Goal: Transaction & Acquisition: Purchase product/service

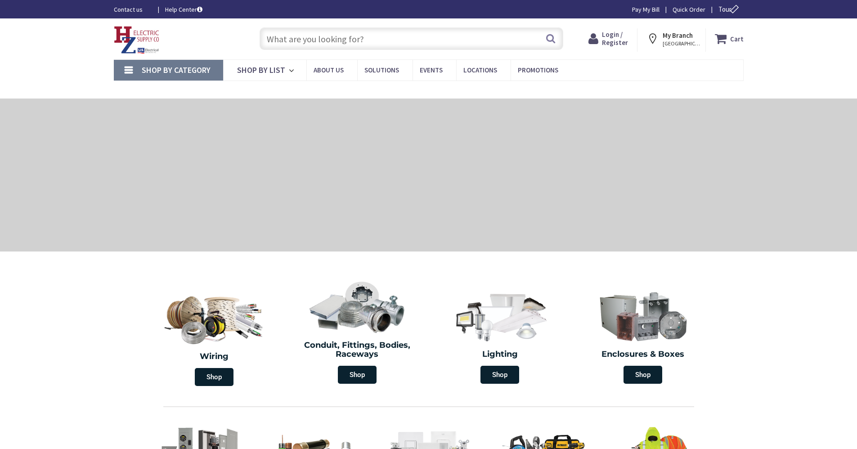
type input "Cauterskill Rd, [GEOGRAPHIC_DATA], [GEOGRAPHIC_DATA] 12414, [GEOGRAPHIC_DATA]"
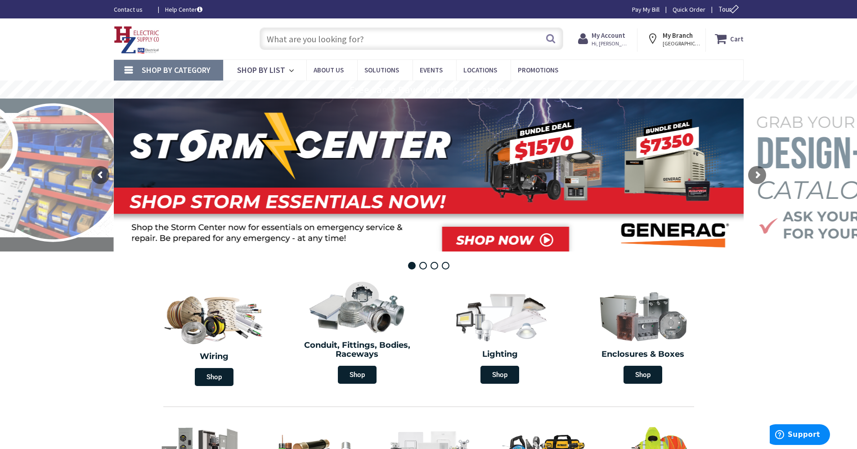
click at [459, 31] on input "text" at bounding box center [410, 38] width 303 height 22
click at [620, 40] on span "Hi, [PERSON_NAME]" at bounding box center [610, 43] width 38 height 7
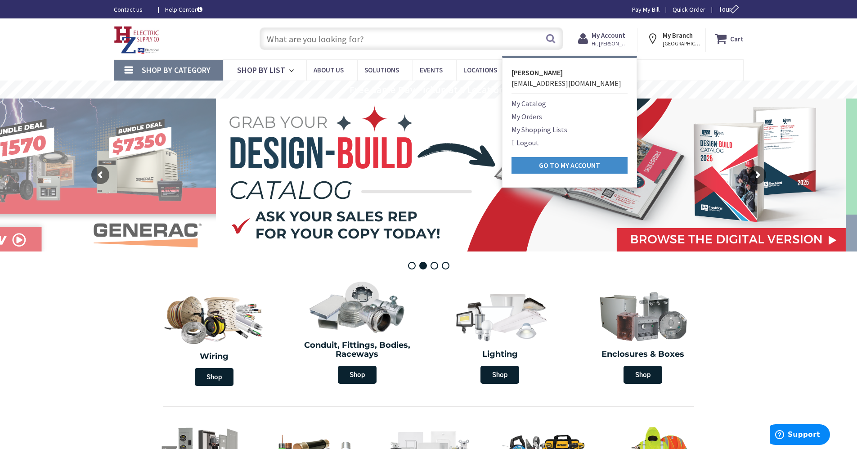
click at [533, 107] on link "My Catalog" at bounding box center [528, 103] width 35 height 11
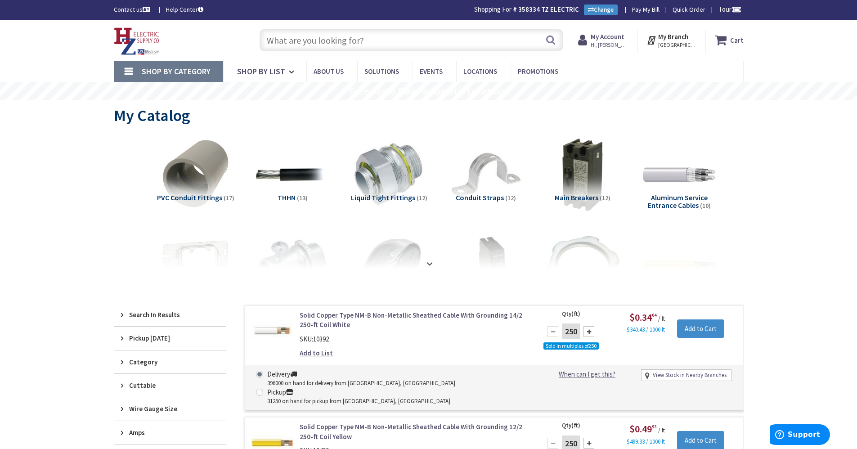
click at [611, 43] on span "Hi, [PERSON_NAME]" at bounding box center [609, 44] width 38 height 7
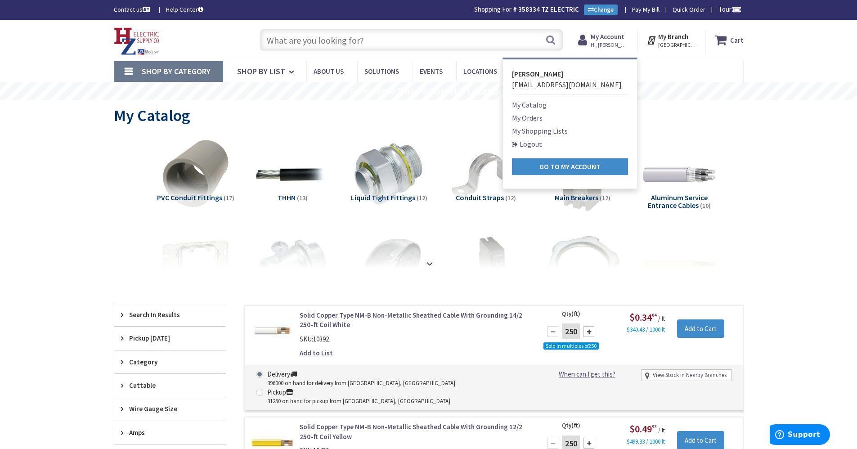
click at [542, 117] on link "My Orders" at bounding box center [527, 117] width 31 height 11
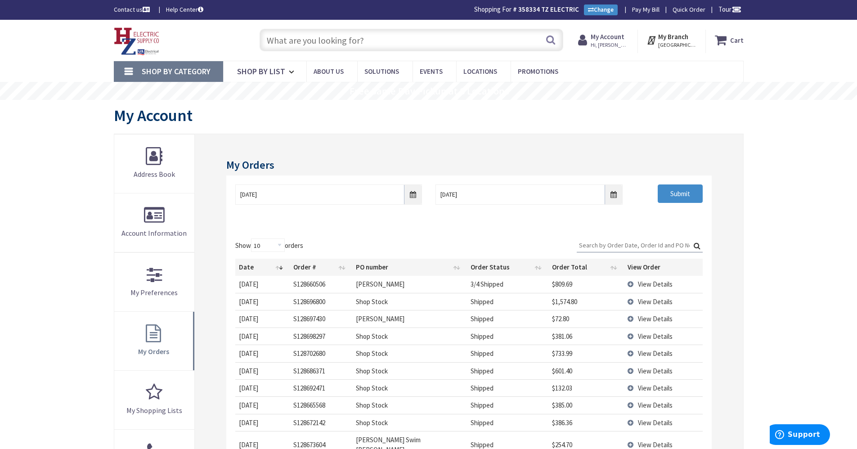
click at [642, 299] on span "View Details" at bounding box center [655, 301] width 35 height 9
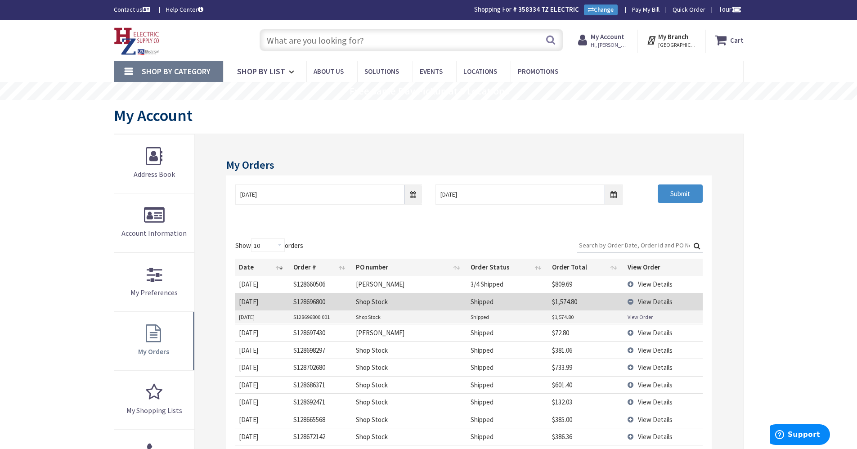
click at [643, 313] on link "View Order" at bounding box center [639, 317] width 25 height 8
click at [647, 346] on span "View Details" at bounding box center [655, 350] width 35 height 9
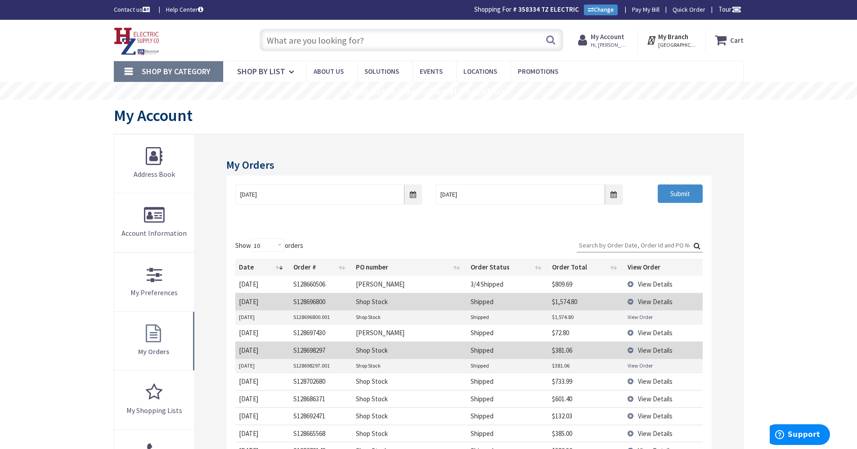
click at [639, 362] on link "View Order" at bounding box center [639, 365] width 25 height 8
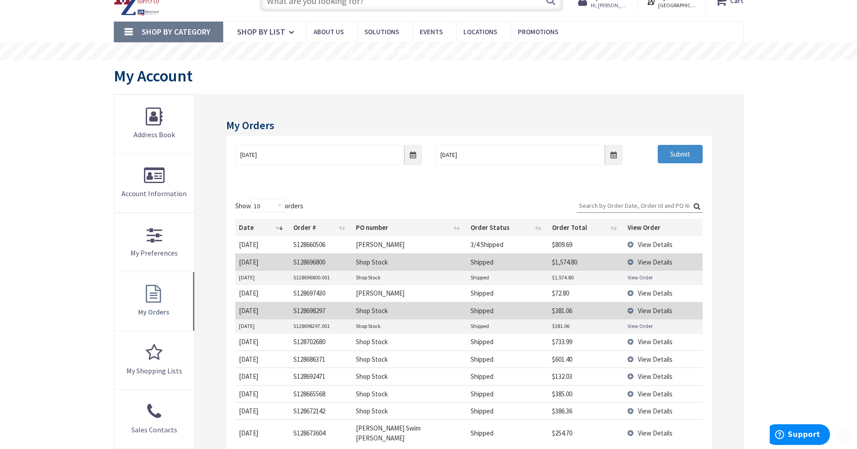
scroll to position [90, 0]
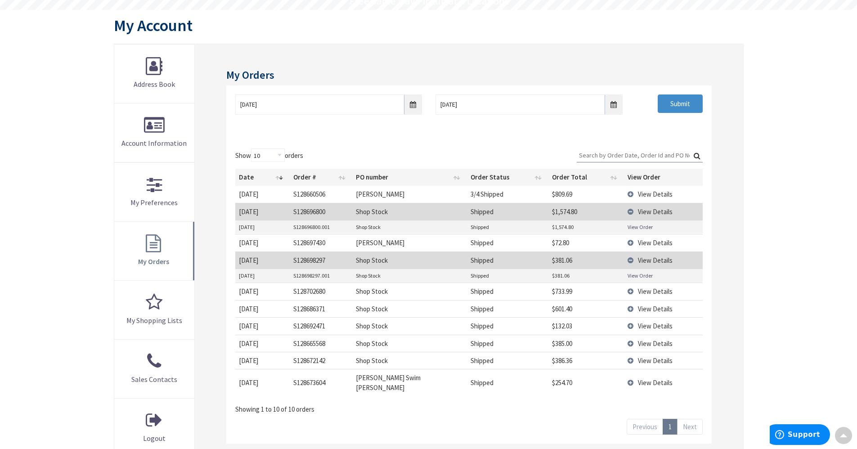
click at [639, 294] on span "View Details" at bounding box center [655, 291] width 35 height 9
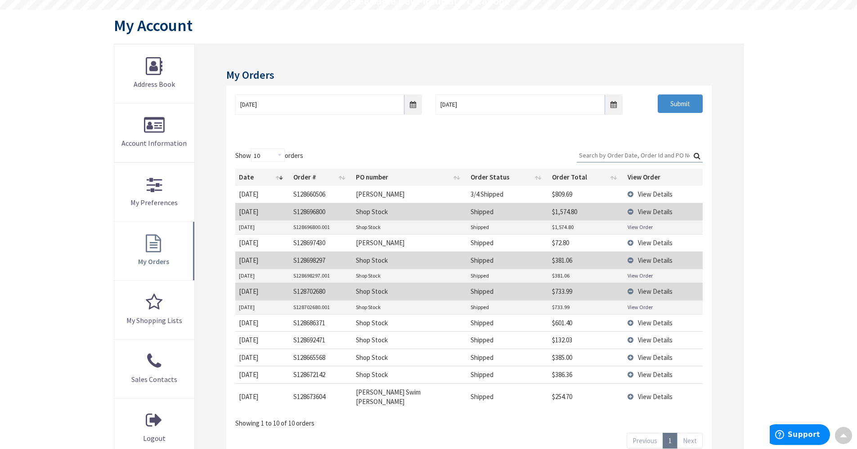
click at [631, 305] on link "View Order" at bounding box center [639, 307] width 25 height 8
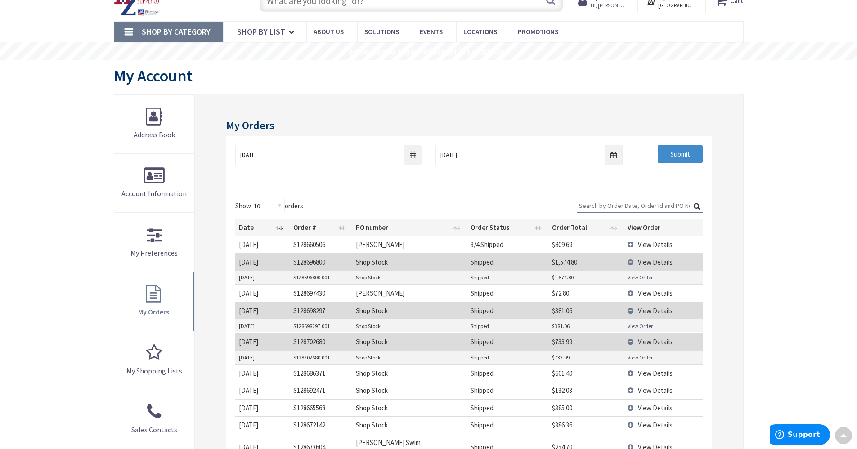
scroll to position [0, 0]
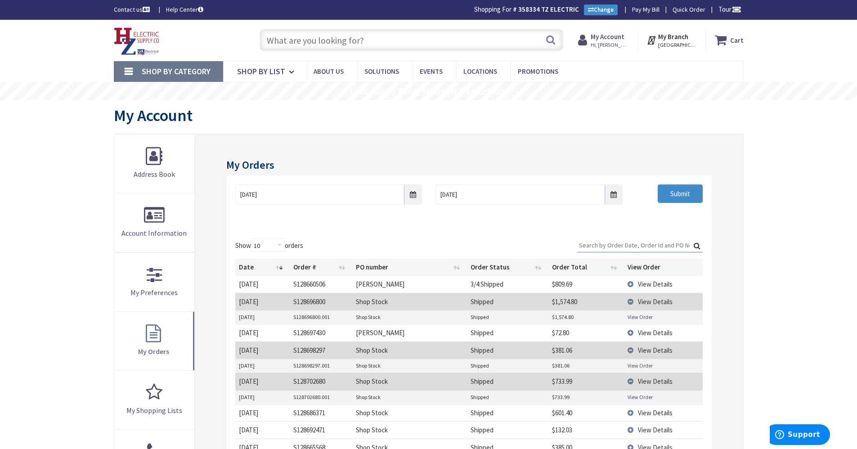
click at [419, 43] on input "text" at bounding box center [410, 40] width 303 height 22
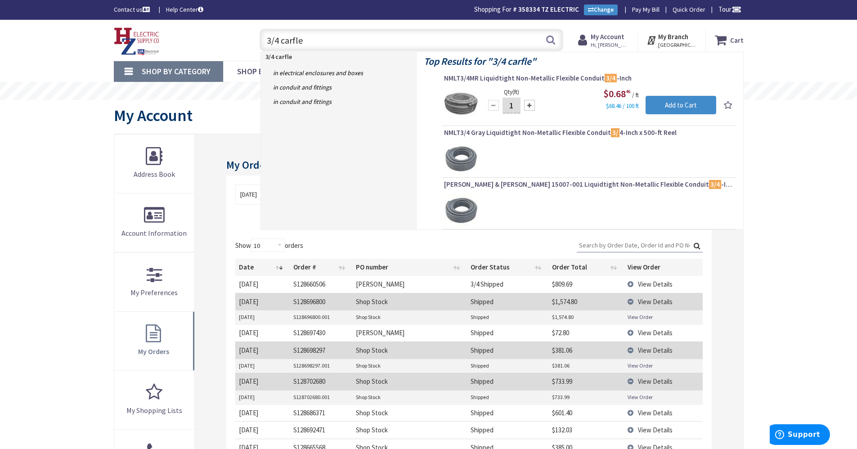
type input "3/4 carfle"
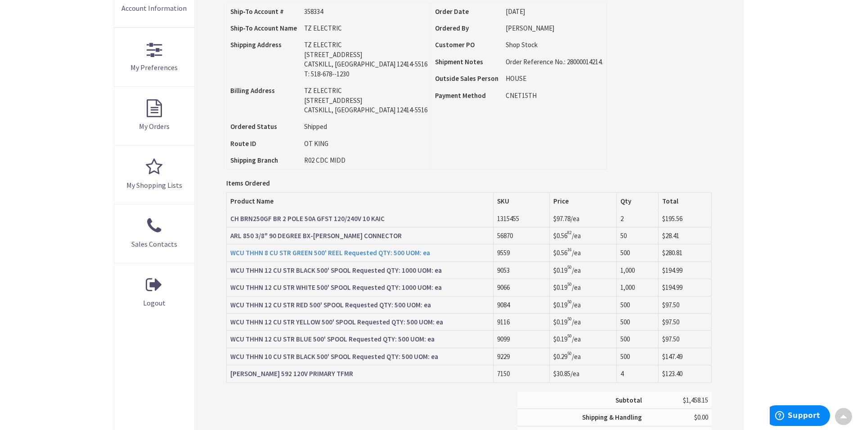
scroll to position [226, 0]
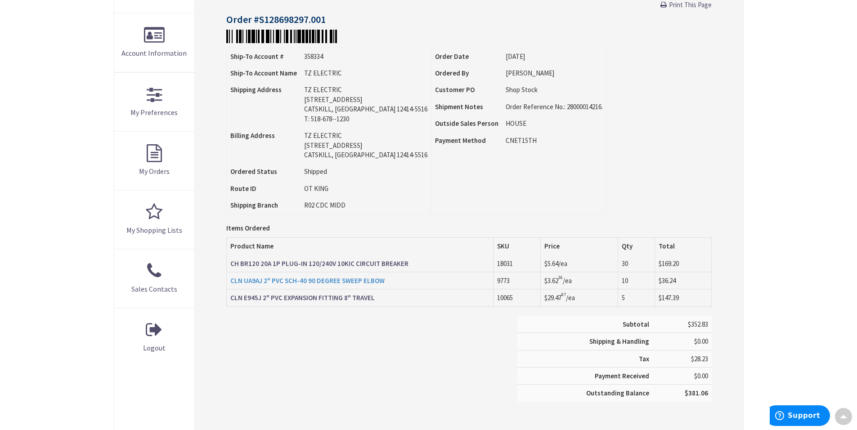
scroll to position [181, 0]
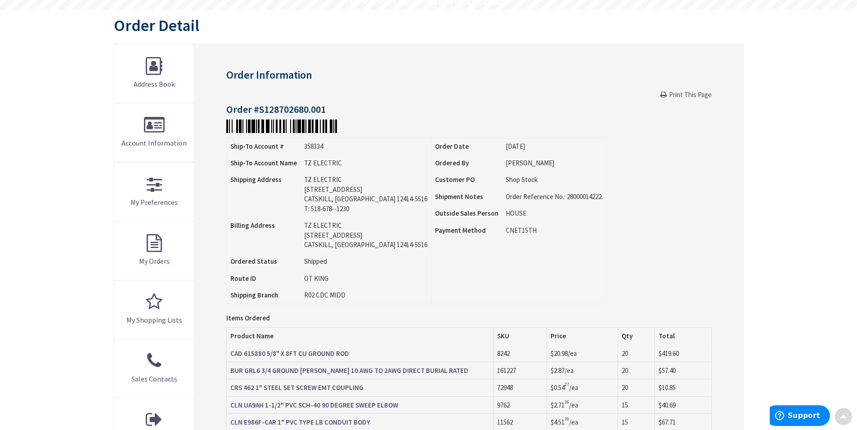
scroll to position [315, 0]
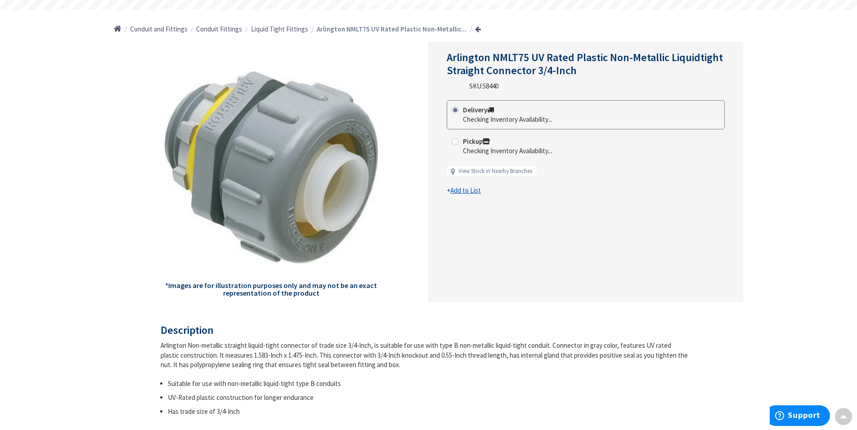
scroll to position [91, 0]
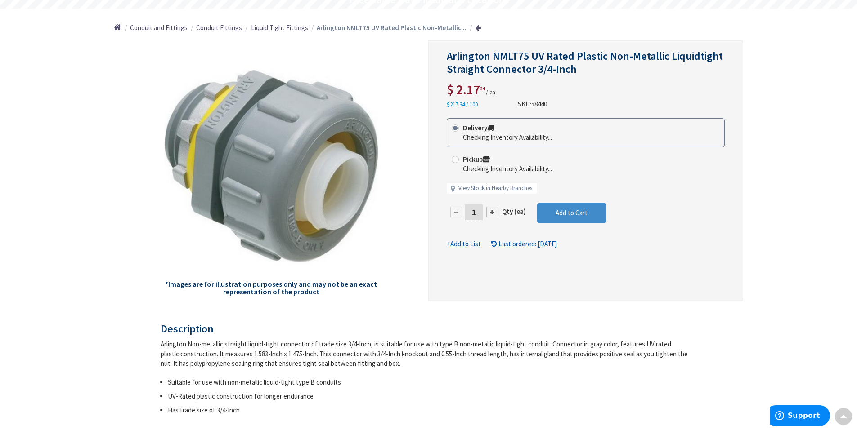
click at [476, 212] on input "1" at bounding box center [473, 213] width 18 height 16
type input "10"
click at [548, 211] on form "This product is Discontinued Delivery Checking Inventory Availability... Pickup…" at bounding box center [585, 183] width 278 height 131
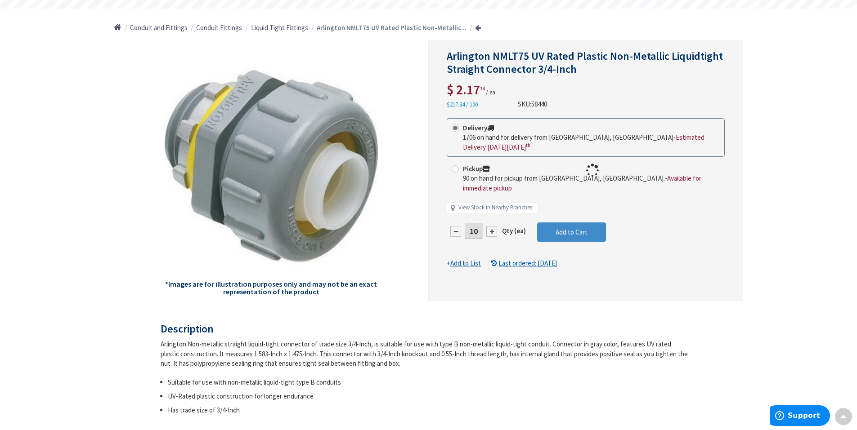
click at [550, 222] on div at bounding box center [585, 170] width 314 height 259
click at [575, 228] on span "Add to Cart" at bounding box center [571, 232] width 32 height 9
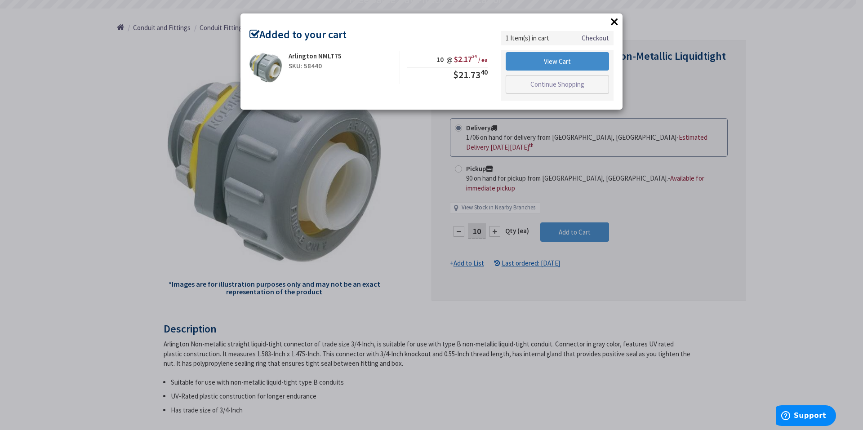
click at [616, 21] on button "×" at bounding box center [614, 21] width 13 height 13
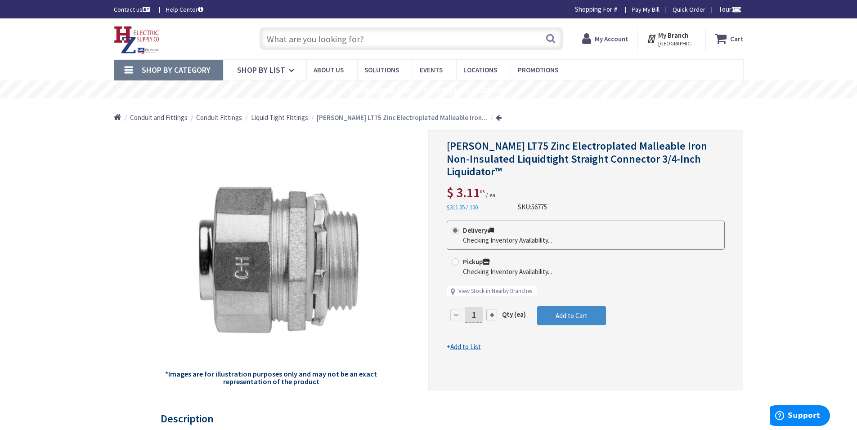
click at [476, 314] on input "1" at bounding box center [473, 315] width 18 height 16
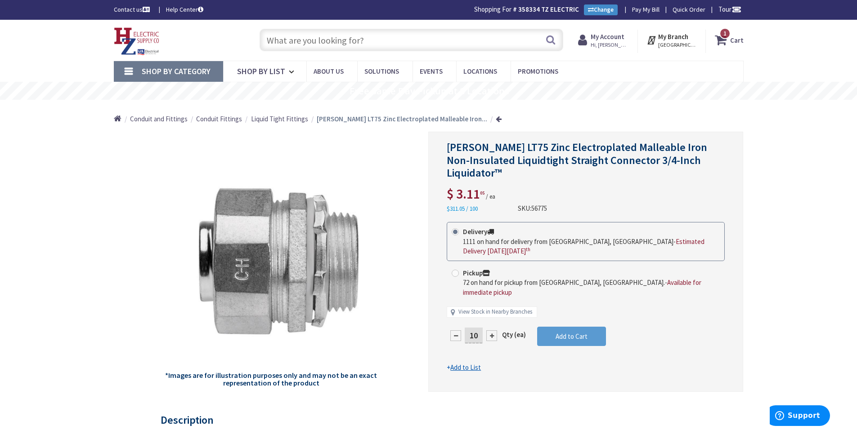
type input "10"
click at [577, 322] on form "This product is Discontinued Delivery 1111 on hand for delivery from [GEOGRAPHI…" at bounding box center [585, 297] width 278 height 150
click at [577, 327] on button "Add to Cart" at bounding box center [571, 337] width 69 height 20
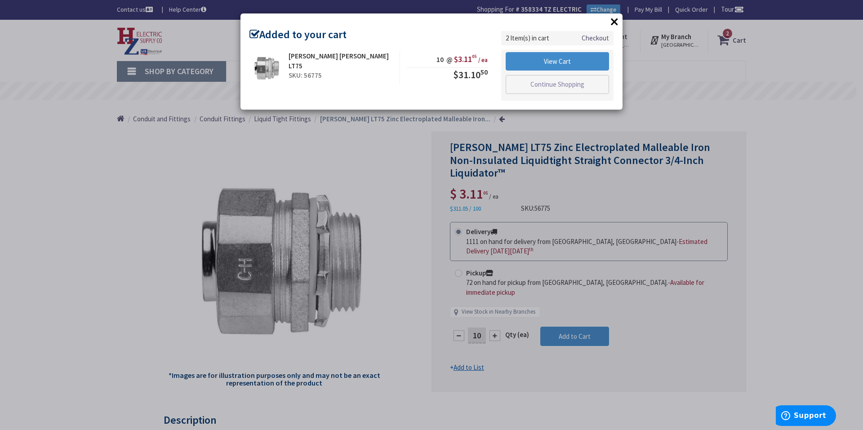
click at [609, 25] on button "×" at bounding box center [614, 21] width 13 height 13
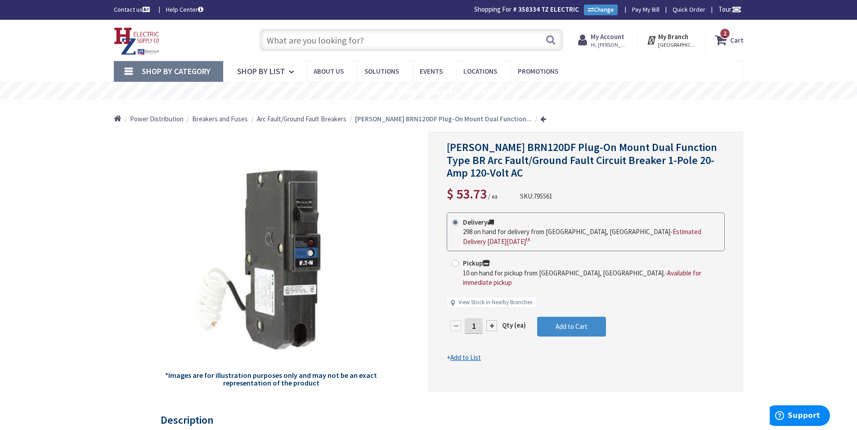
drag, startPoint x: 473, startPoint y: 308, endPoint x: 498, endPoint y: 307, distance: 24.3
click at [498, 317] on div "1" at bounding box center [473, 326] width 54 height 18
type input "5"
click at [555, 311] on form "This product is Discontinued Delivery 298 on hand for delivery from Middletown,…" at bounding box center [585, 288] width 278 height 150
click at [553, 317] on button "Add to Cart" at bounding box center [571, 327] width 69 height 20
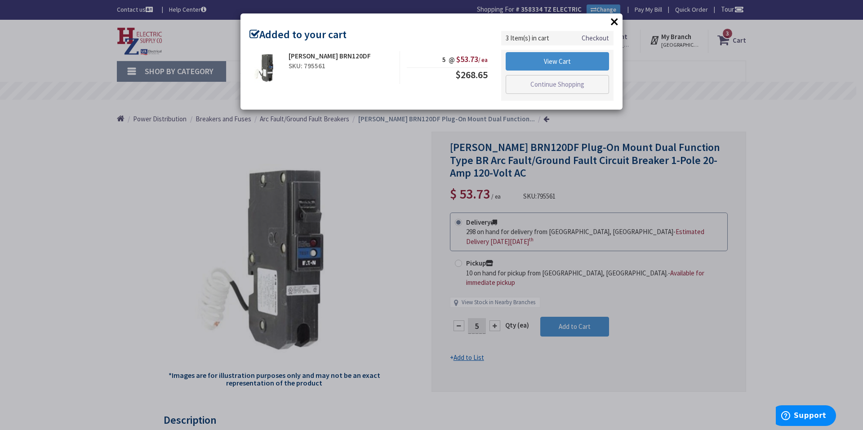
click at [610, 25] on button "×" at bounding box center [614, 21] width 13 height 13
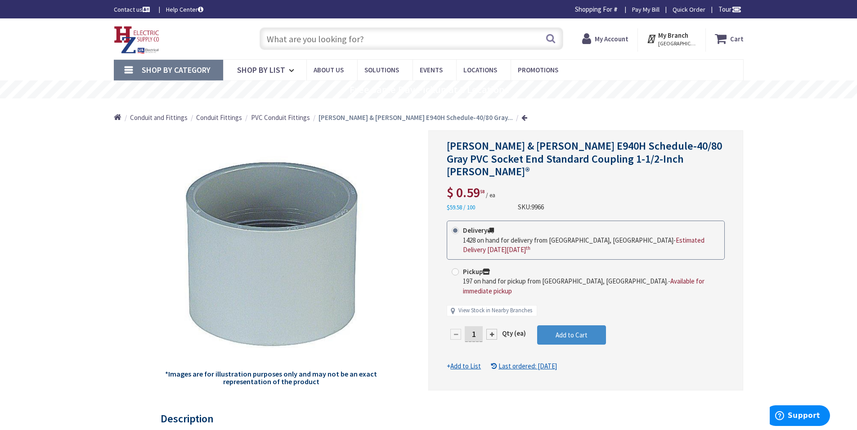
click at [477, 326] on input "1" at bounding box center [473, 334] width 18 height 16
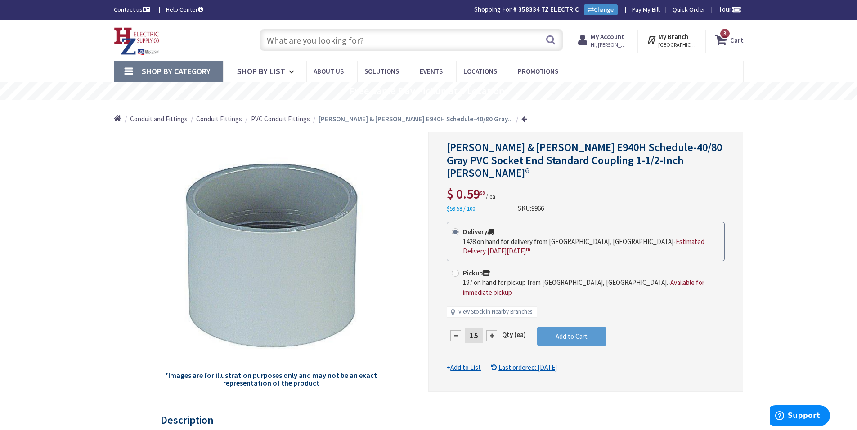
type input "15"
click at [562, 313] on form "This product is Discontinued Delivery 1428 on hand for delivery from [GEOGRAPHI…" at bounding box center [585, 297] width 278 height 150
click at [562, 332] on span "Add to Cart" at bounding box center [571, 336] width 32 height 9
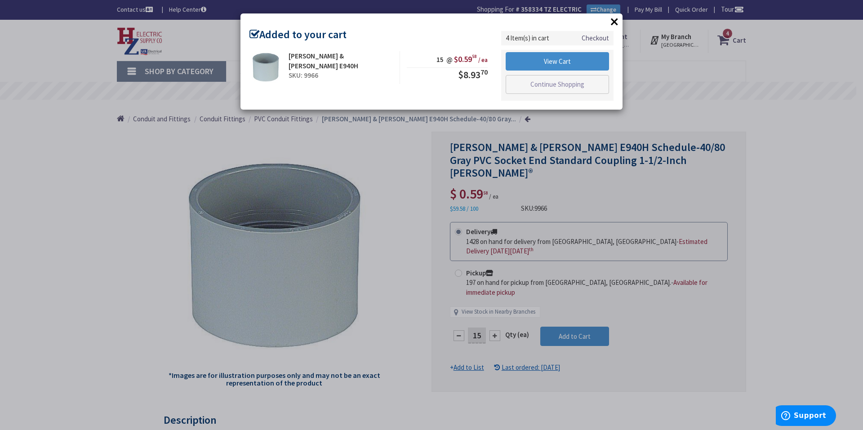
click at [617, 25] on button "×" at bounding box center [614, 21] width 13 height 13
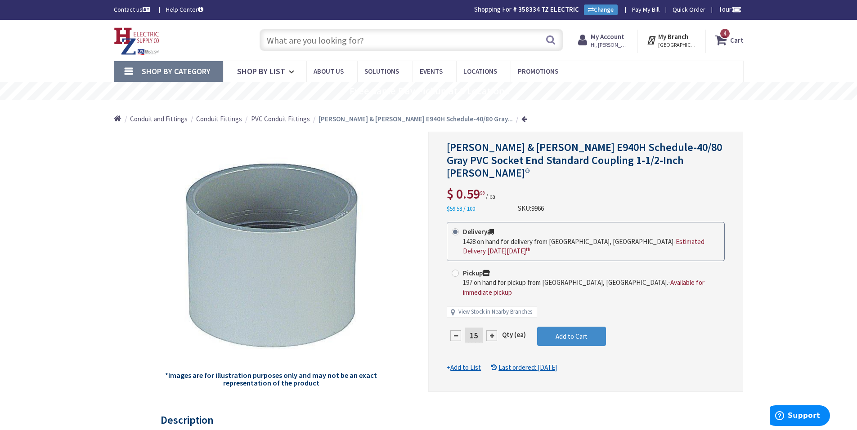
click at [397, 41] on input "text" at bounding box center [410, 40] width 303 height 22
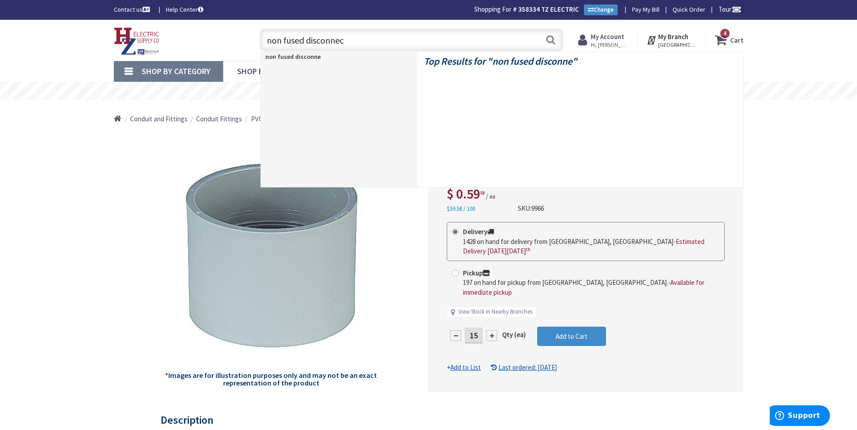
type input "non fused disconnect"
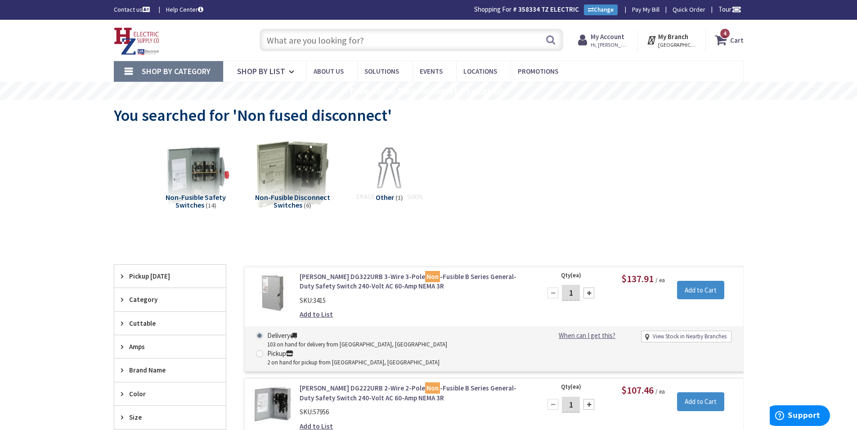
click at [306, 40] on input "text" at bounding box center [410, 40] width 303 height 22
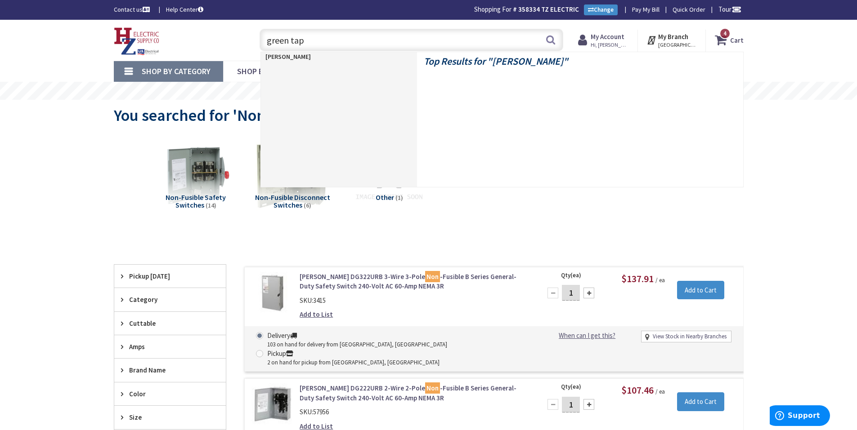
type input "green tape"
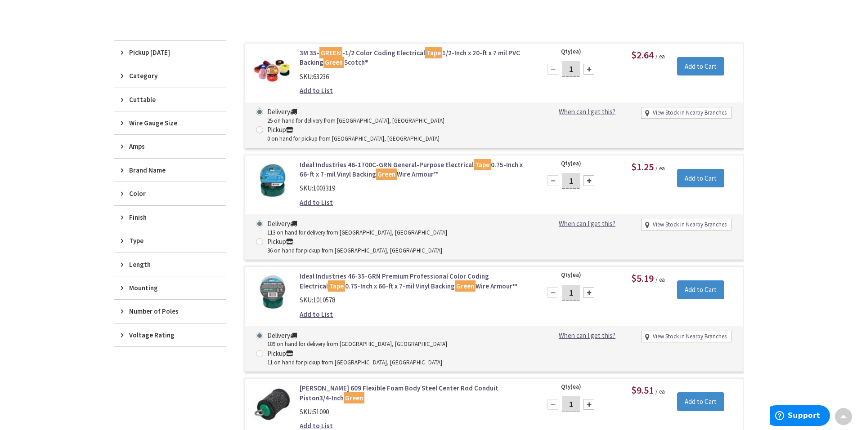
click at [577, 173] on input "1" at bounding box center [571, 181] width 18 height 16
type input "10"
click at [693, 169] on input "Add to Cart" at bounding box center [700, 178] width 47 height 19
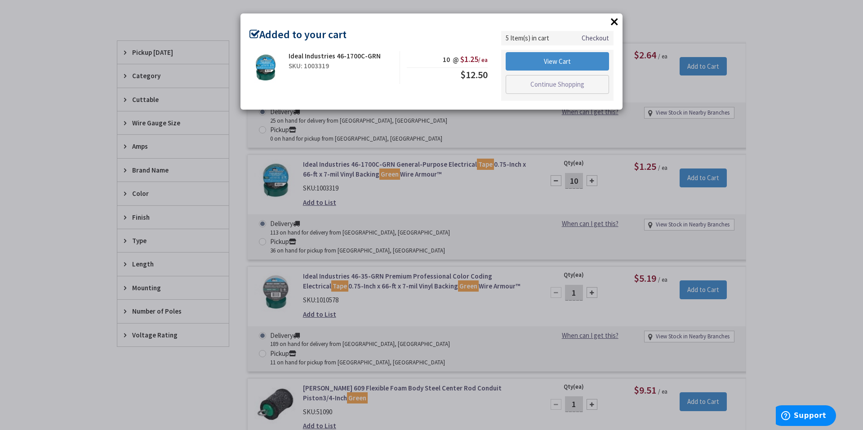
click at [614, 18] on button "×" at bounding box center [614, 21] width 13 height 13
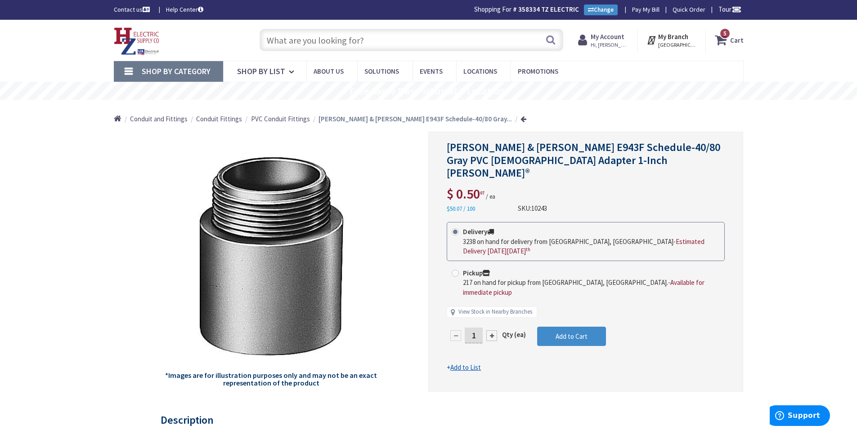
drag, startPoint x: 475, startPoint y: 315, endPoint x: 458, endPoint y: 313, distance: 17.2
click at [458, 327] on div "1" at bounding box center [473, 336] width 54 height 18
type input "20"
click at [578, 310] on form "This product is Discontinued Delivery 3238 on hand for delivery from [GEOGRAPHI…" at bounding box center [585, 297] width 278 height 150
click at [578, 332] on span "Add to Cart" at bounding box center [571, 336] width 32 height 9
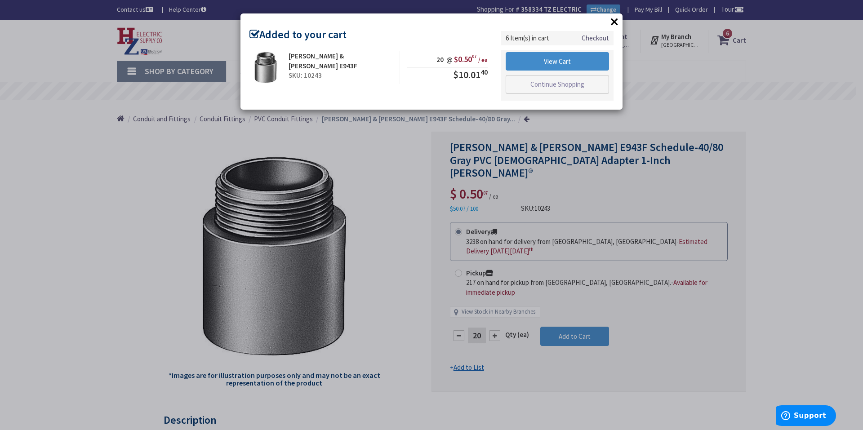
click at [339, 143] on div "× Added to your cart Thomas & Betts E943F SKU: 10243 20 @ $0.50 07 / ea $10.01 …" at bounding box center [431, 215] width 863 height 430
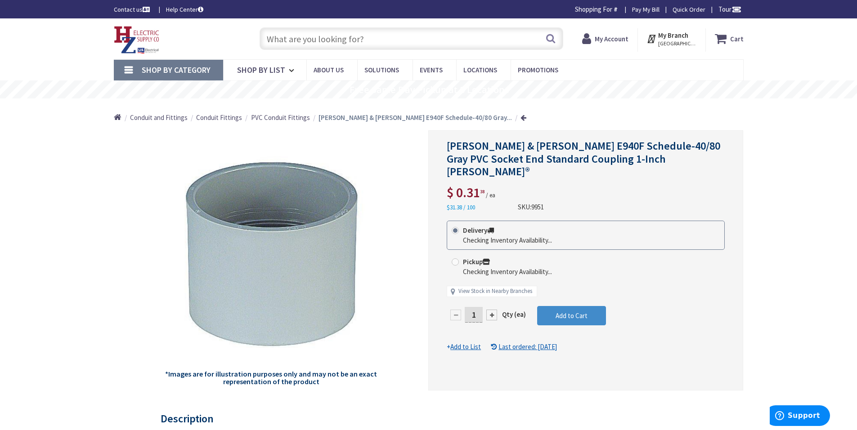
drag, startPoint x: 477, startPoint y: 300, endPoint x: 461, endPoint y: 297, distance: 15.6
click at [461, 306] on div "1" at bounding box center [473, 315] width 54 height 18
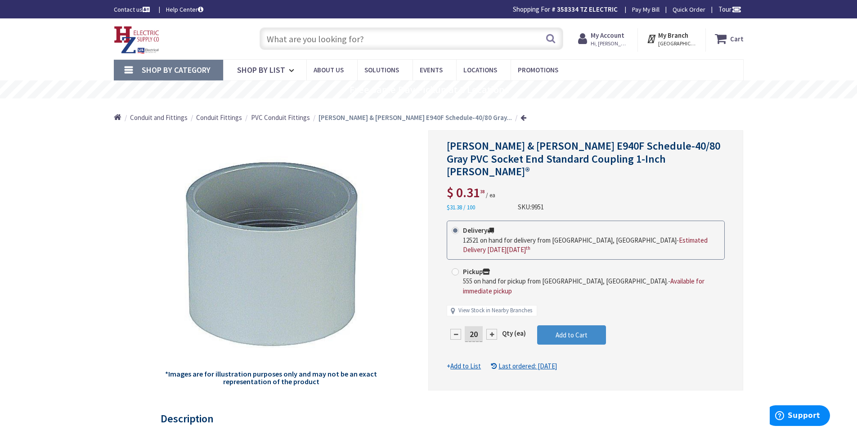
type input "20"
click at [576, 316] on form "This product is Discontinued Delivery 12521 on hand for delivery from Middletow…" at bounding box center [585, 296] width 278 height 150
click at [576, 331] on span "Add to Cart" at bounding box center [571, 335] width 32 height 9
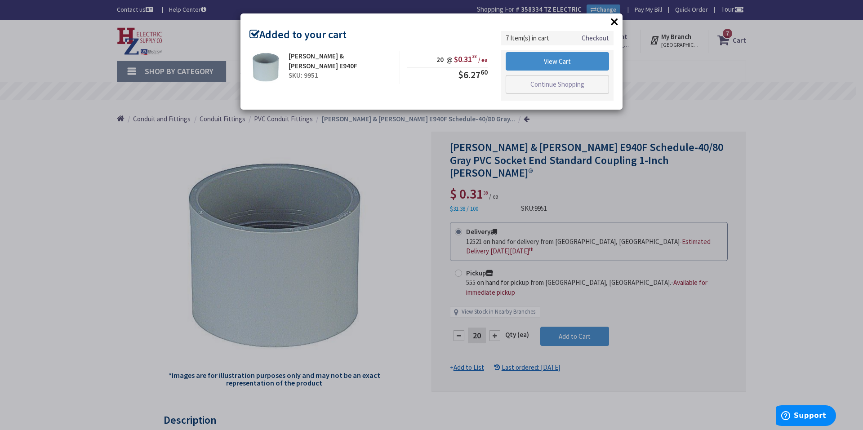
click at [616, 22] on button "×" at bounding box center [614, 21] width 13 height 13
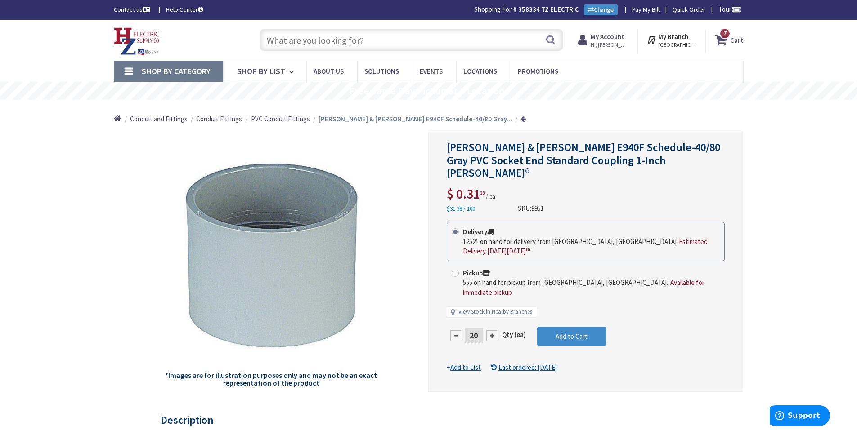
click at [369, 44] on input "text" at bounding box center [410, 40] width 303 height 22
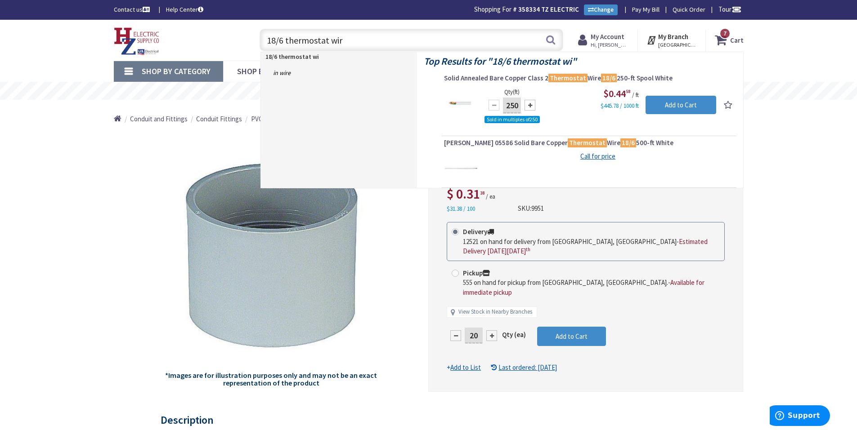
type input "18/6 thermostat wire"
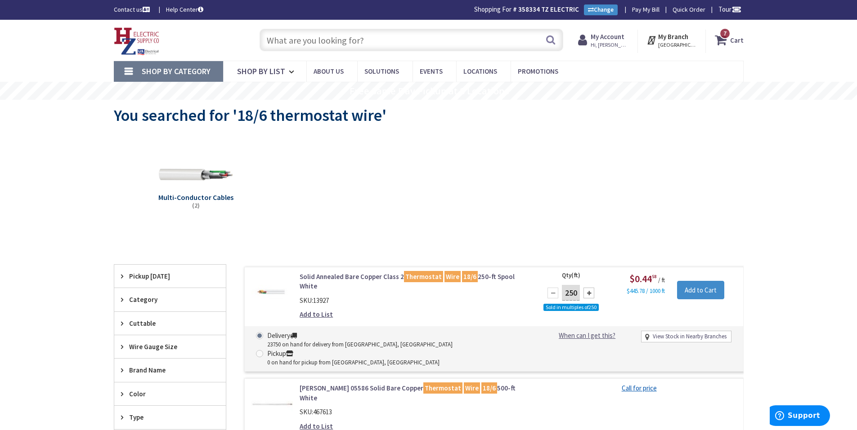
click at [310, 41] on input "text" at bounding box center [410, 40] width 303 height 22
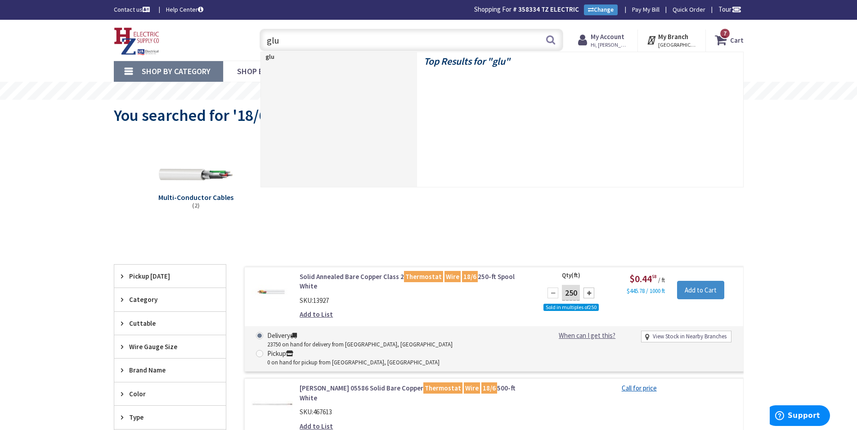
type input "glue"
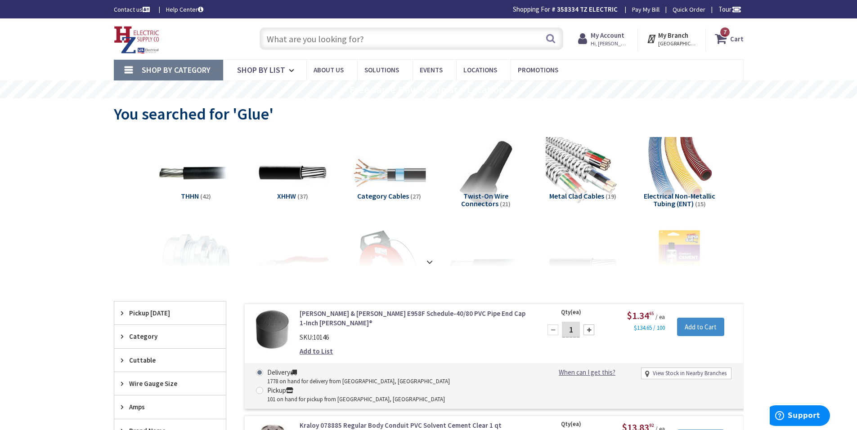
click at [301, 44] on input "text" at bounding box center [410, 38] width 303 height 22
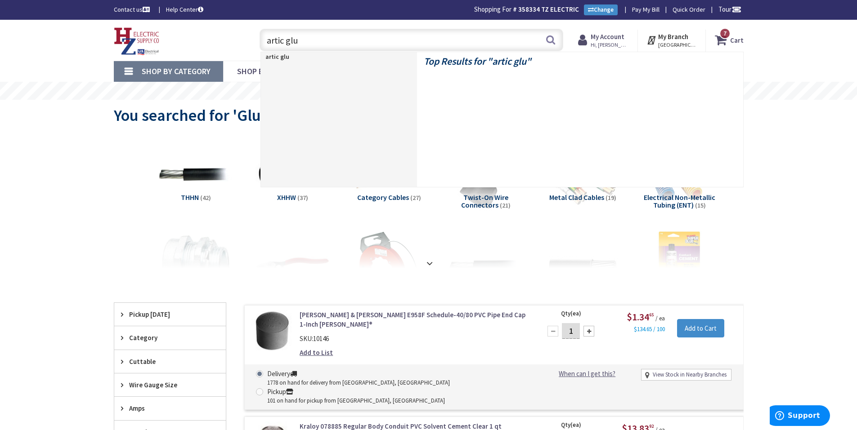
type input "artic glue"
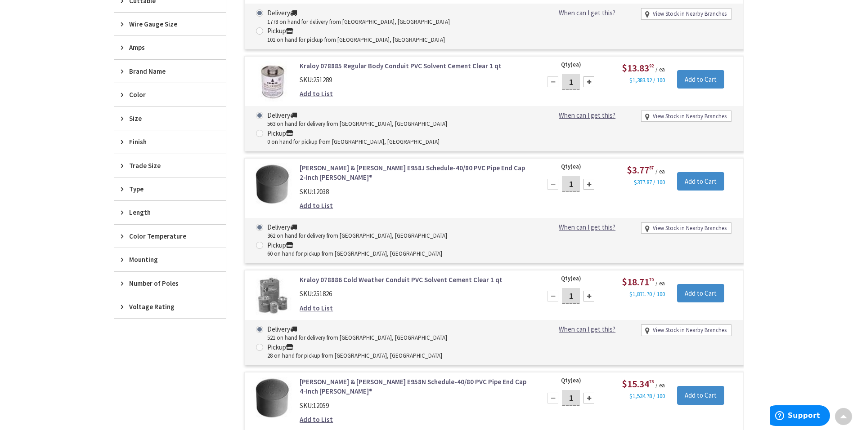
scroll to position [90, 0]
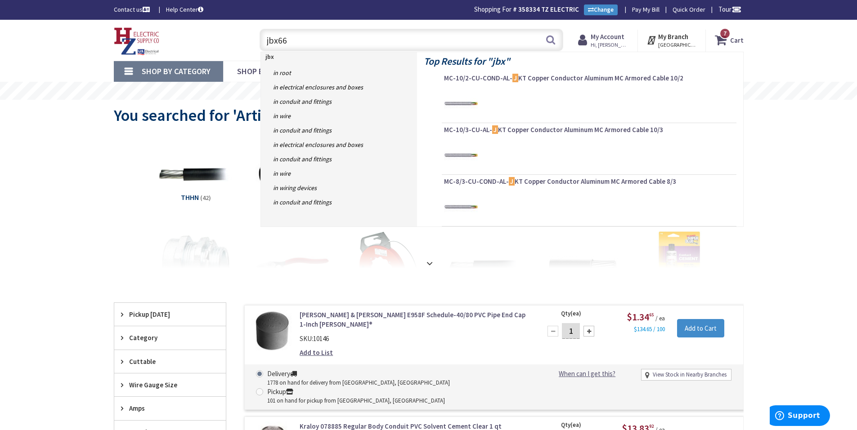
type input "jbx664"
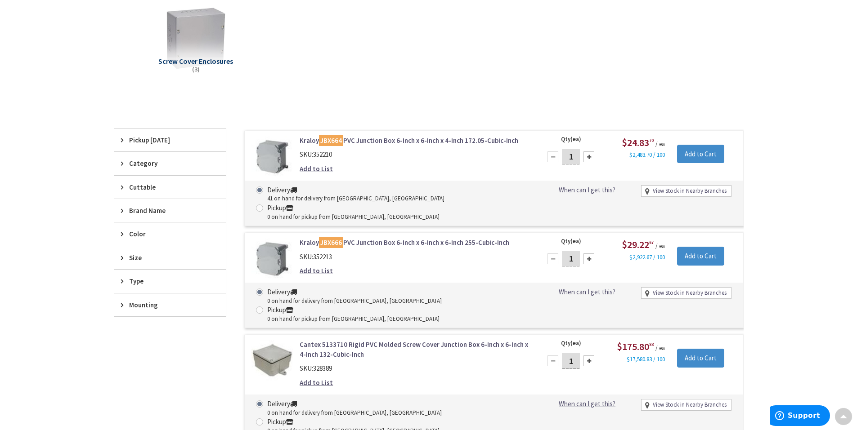
click at [360, 140] on link "Kraloy JBX664 PVC Junction Box 6-Inch x 6-Inch x 4-Inch 172.05-Cubic-Inch" at bounding box center [413, 140] width 229 height 9
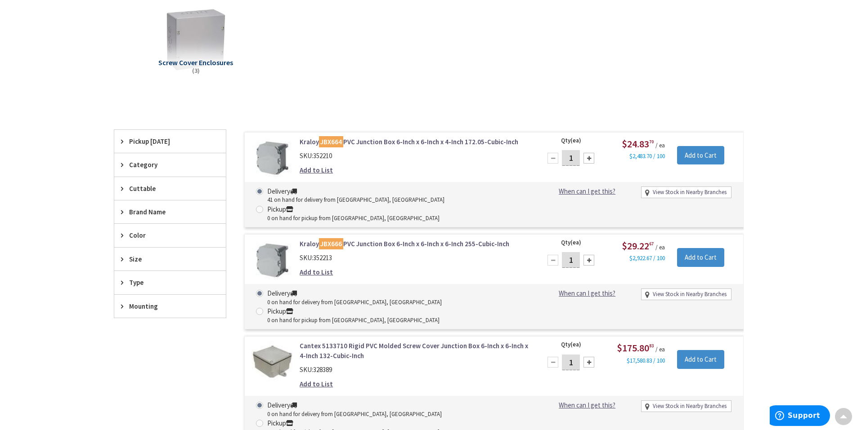
scroll to position [136, 0]
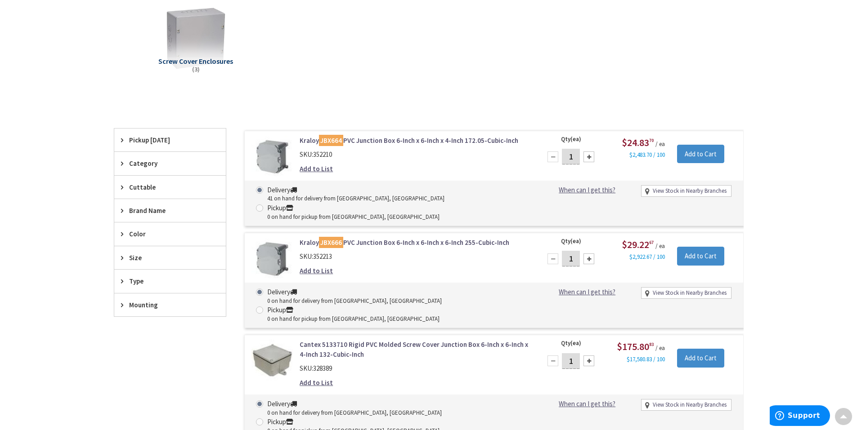
drag, startPoint x: 575, startPoint y: 155, endPoint x: 565, endPoint y: 156, distance: 10.4
click at [565, 156] on input "1" at bounding box center [571, 157] width 18 height 16
type input "6"
click at [699, 158] on input "Add to Cart" at bounding box center [700, 154] width 47 height 19
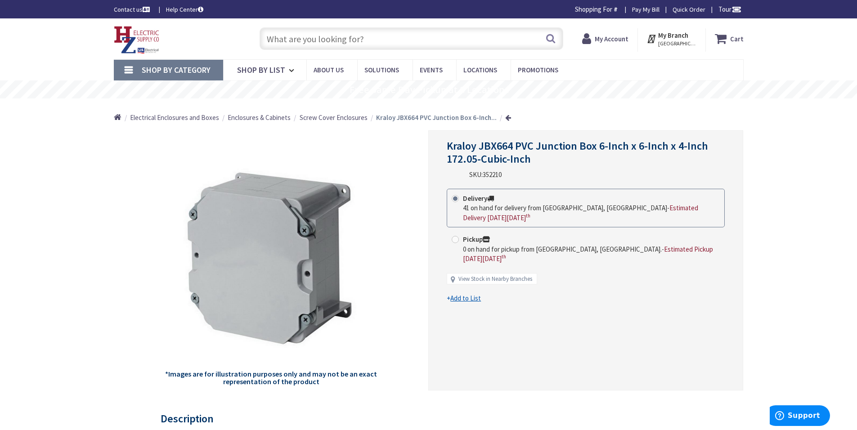
click at [721, 32] on icon at bounding box center [721, 39] width 15 height 16
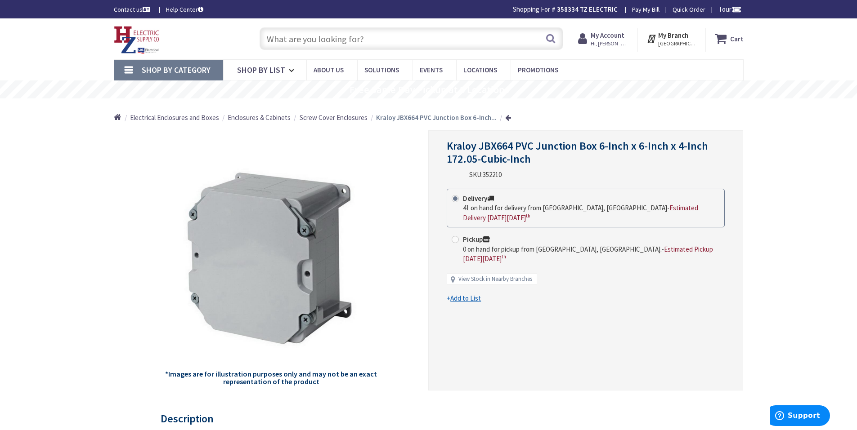
click at [721, 36] on icon at bounding box center [721, 39] width 15 height 16
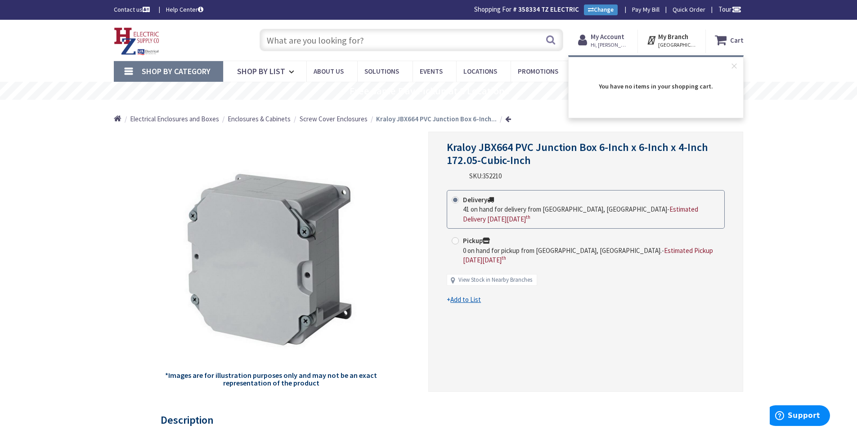
click at [721, 36] on icon at bounding box center [721, 40] width 15 height 16
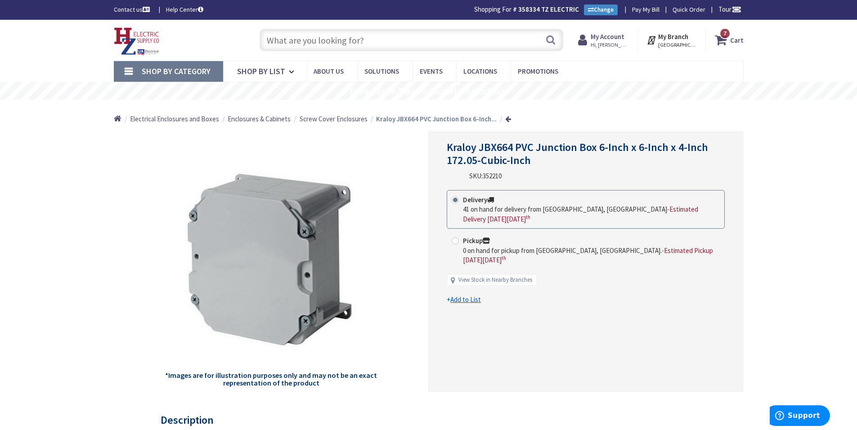
click at [723, 39] on icon at bounding box center [721, 40] width 15 height 16
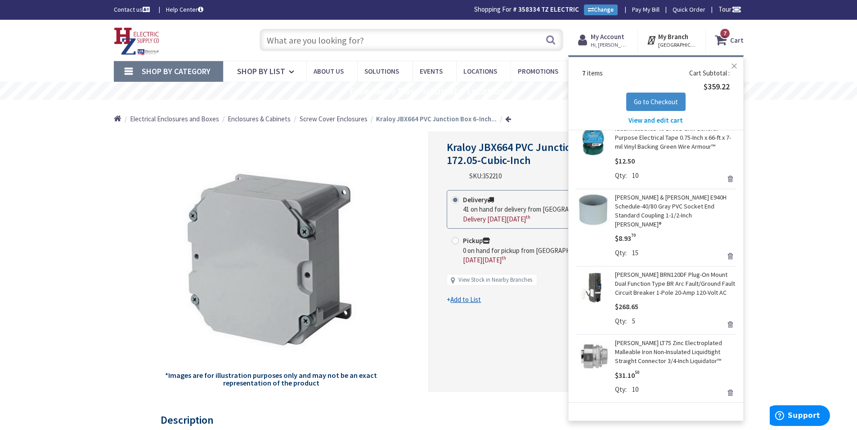
scroll to position [208, 0]
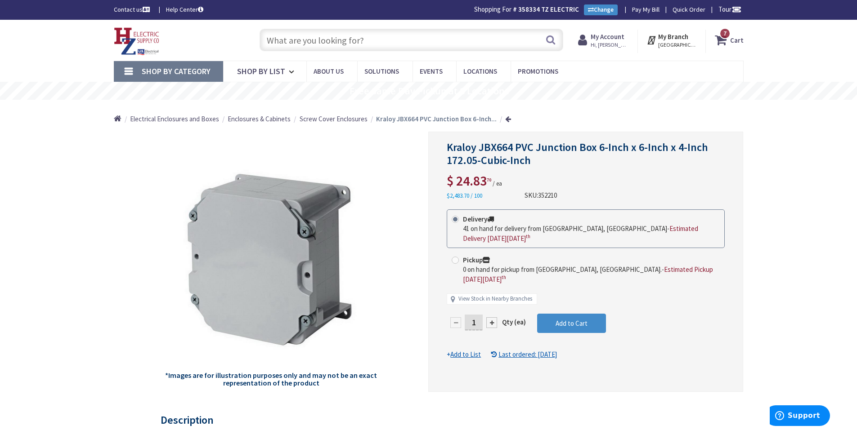
drag, startPoint x: 477, startPoint y: 303, endPoint x: 437, endPoint y: 304, distance: 40.0
click at [437, 304] on div "Kraloy JBX664 PVC Junction Box 6-Inch x 6-Inch x 4-Inch 172.05-Cubic-Inch $ 24.…" at bounding box center [585, 262] width 315 height 260
type input "6"
click at [571, 302] on form "This product is Discontinued Delivery 41 on hand for delivery from Middletown, …" at bounding box center [585, 285] width 278 height 150
click at [571, 319] on span "Add to Cart" at bounding box center [571, 323] width 32 height 9
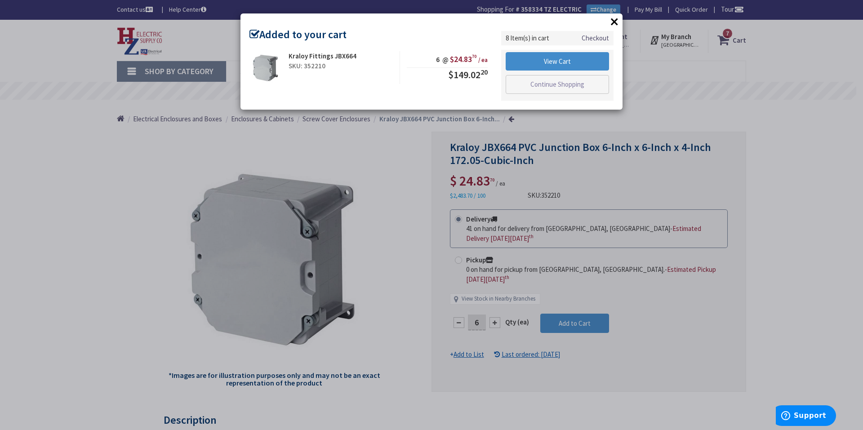
drag, startPoint x: 614, startPoint y: 19, endPoint x: 585, endPoint y: 23, distance: 29.1
click at [614, 18] on button "×" at bounding box center [614, 21] width 13 height 13
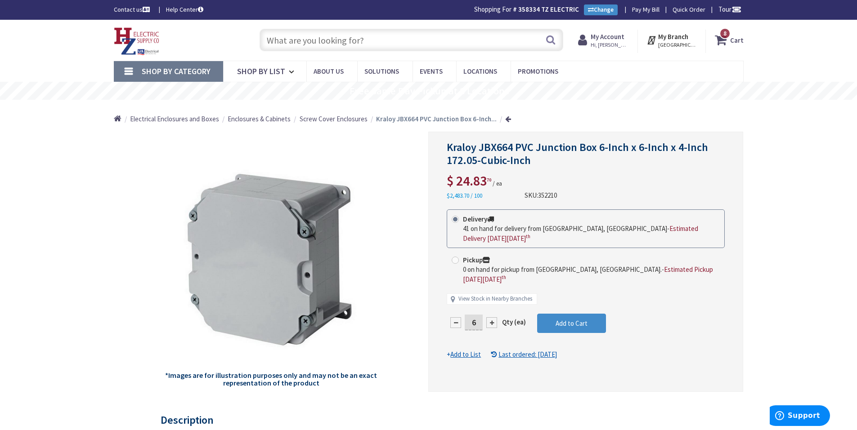
drag, startPoint x: 375, startPoint y: 25, endPoint x: 379, endPoint y: 40, distance: 15.5
click at [376, 31] on div "Search" at bounding box center [409, 39] width 308 height 29
click at [380, 41] on input "text" at bounding box center [410, 40] width 303 height 22
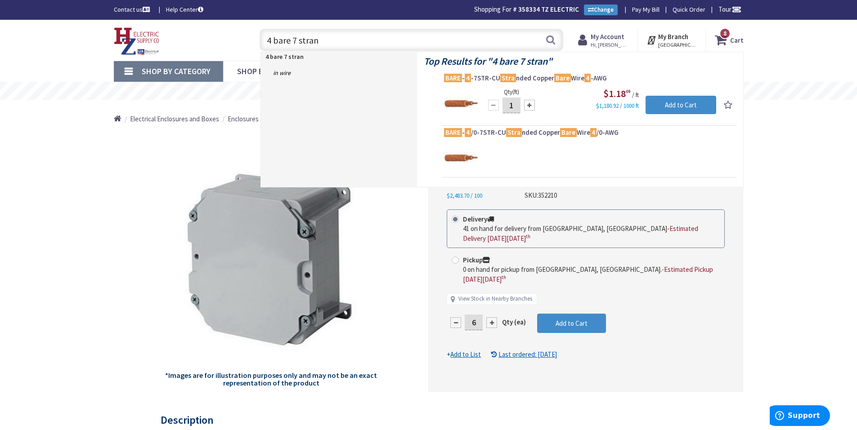
type input "4 bare 7 strand"
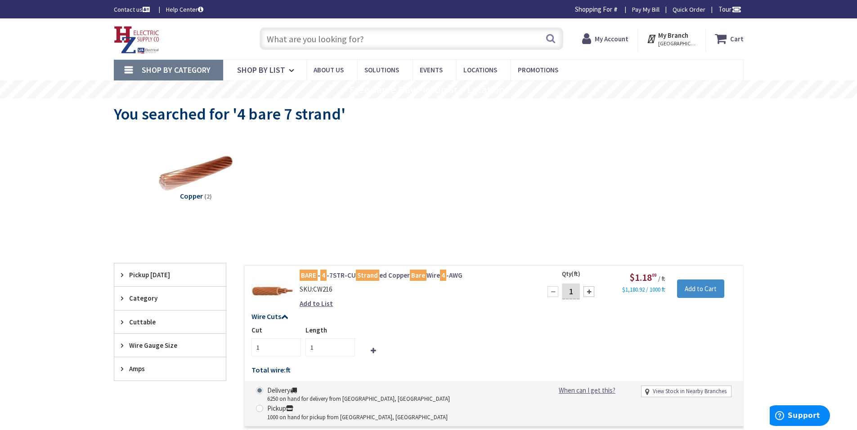
scroll to position [90, 0]
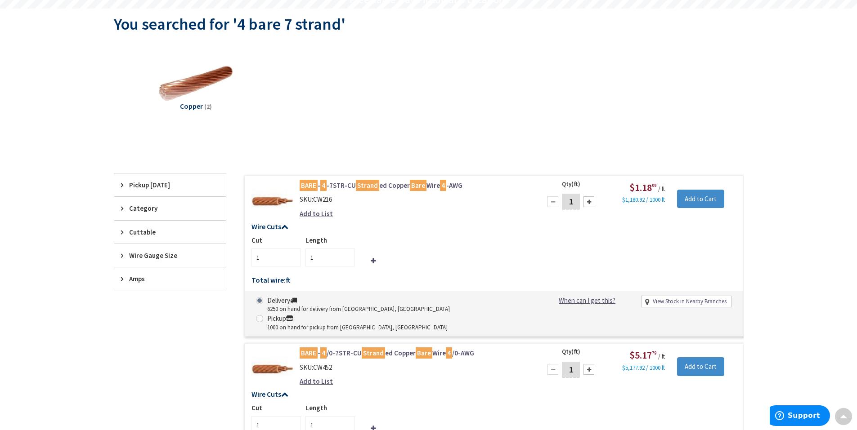
click at [687, 43] on div "Copper (2)" at bounding box center [428, 90] width 598 height 97
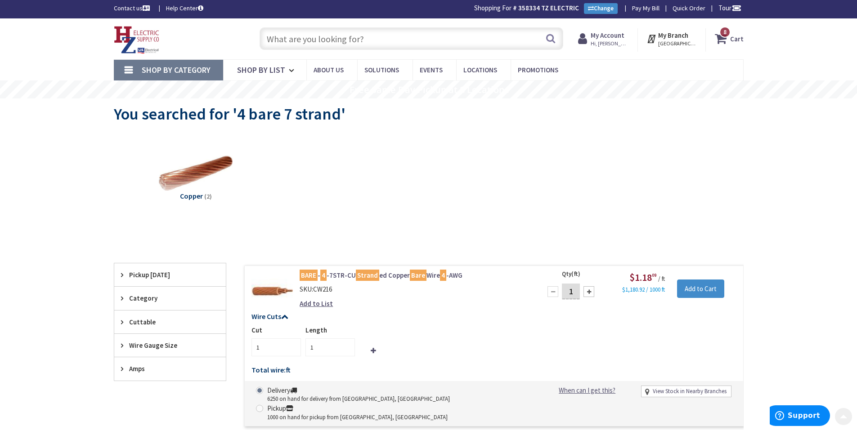
scroll to position [0, 0]
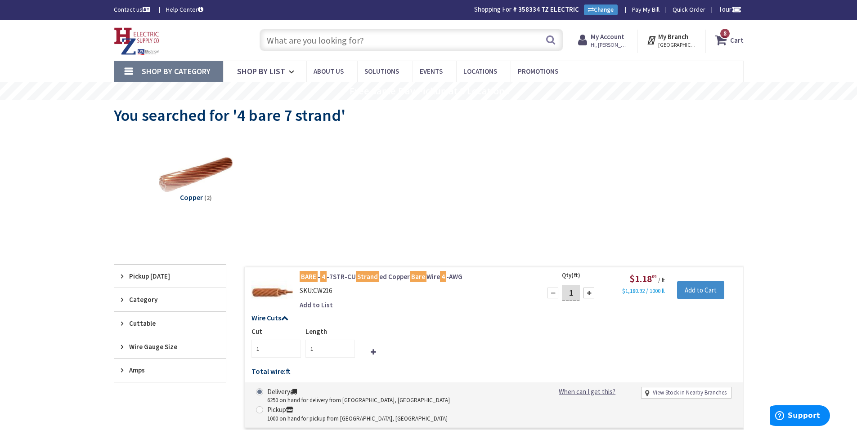
click at [290, 40] on input "text" at bounding box center [410, 40] width 303 height 22
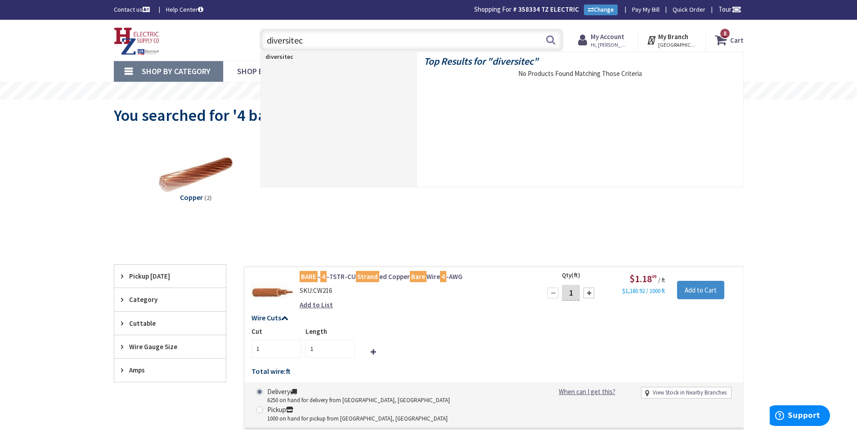
click at [339, 38] on input "diversitec" at bounding box center [410, 40] width 303 height 22
type input "diversitec disconnects"
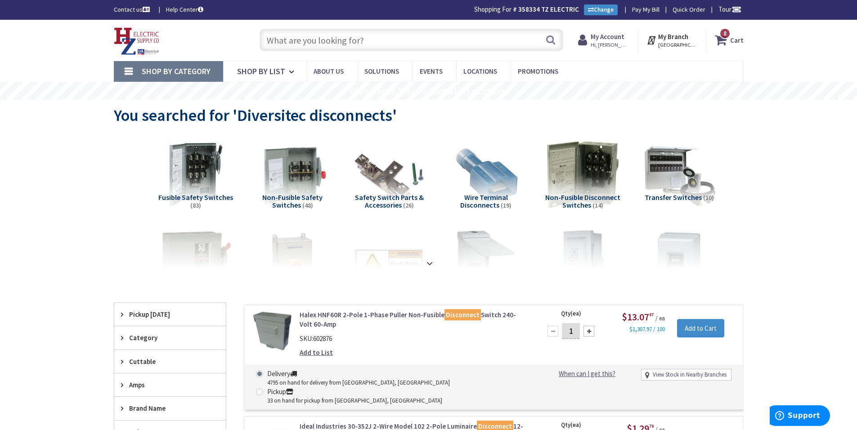
click at [382, 44] on input "text" at bounding box center [410, 40] width 303 height 22
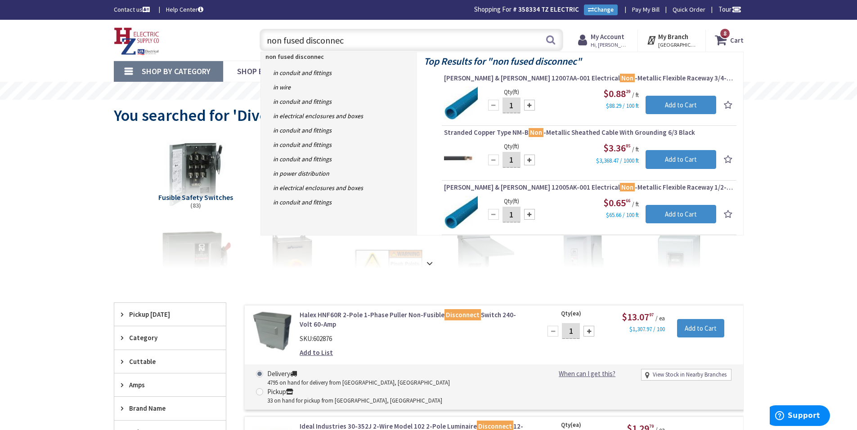
type input "non fused disconnect"
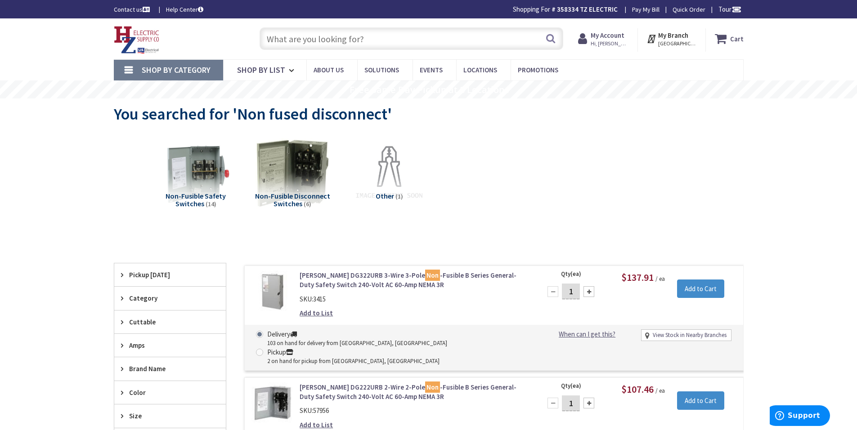
click at [299, 33] on input "text" at bounding box center [410, 38] width 303 height 22
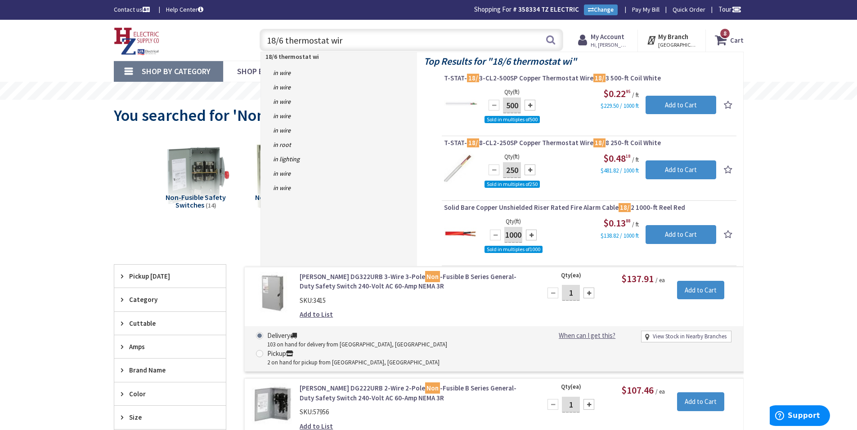
type input "18/6 thermostat wire"
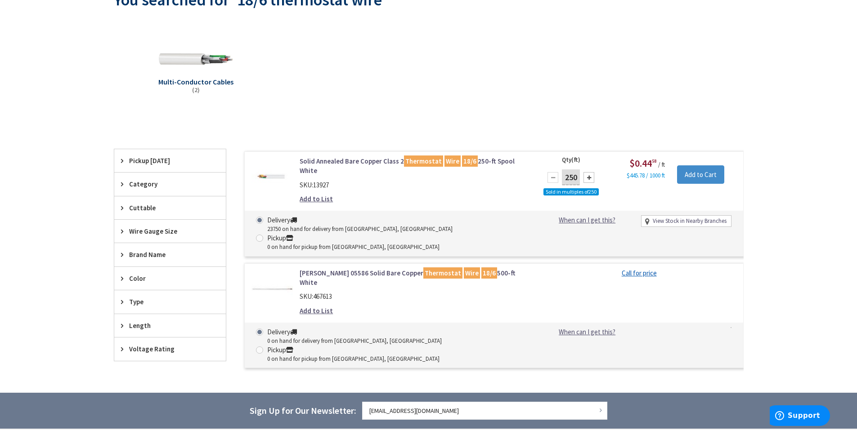
scroll to position [180, 0]
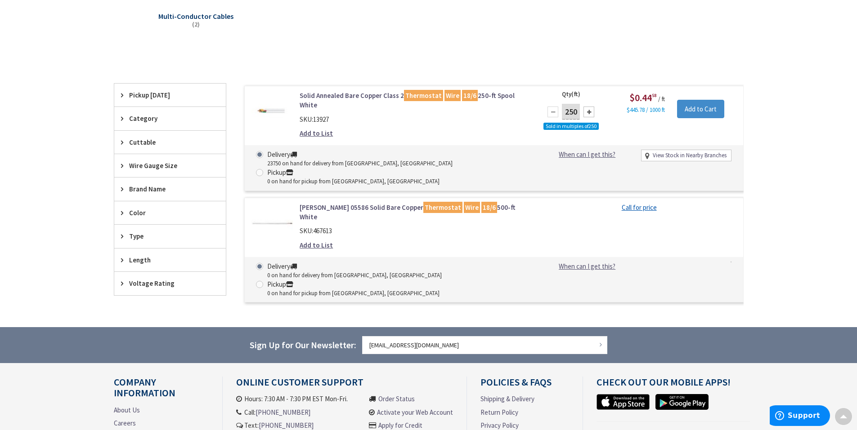
click at [381, 93] on link "Solid Annealed Bare Copper Class 2 Thermostat Wire 18/6 250-ft Spool White" at bounding box center [413, 100] width 229 height 19
click at [353, 96] on link "Solid Annealed Bare Copper Class 2 Thermostat Wire 18/6 250-ft Spool White" at bounding box center [413, 100] width 229 height 19
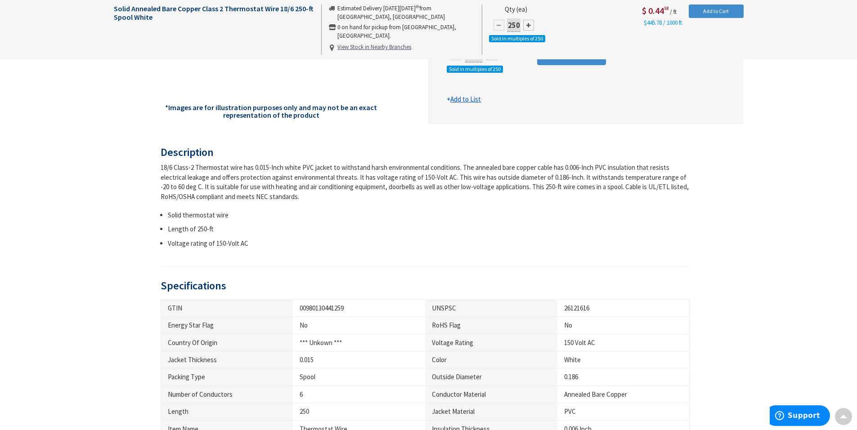
scroll to position [271, 0]
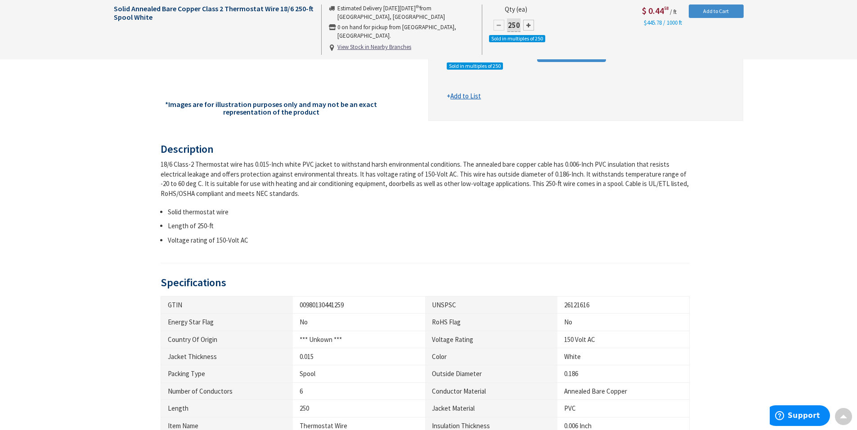
click at [459, 152] on h3 "Description" at bounding box center [425, 149] width 529 height 12
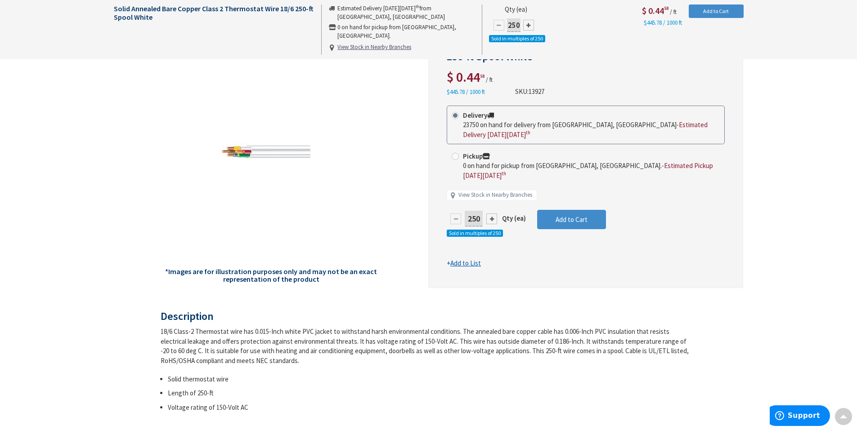
scroll to position [1, 0]
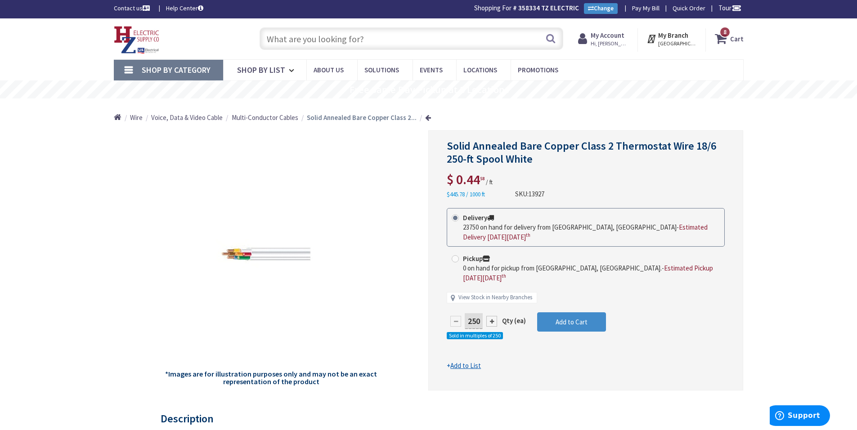
click at [397, 40] on input "text" at bounding box center [410, 38] width 303 height 22
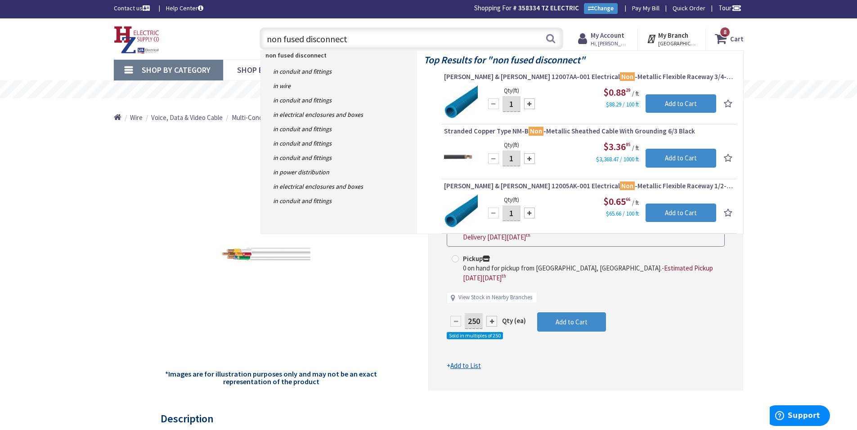
type input "non fused disconnects"
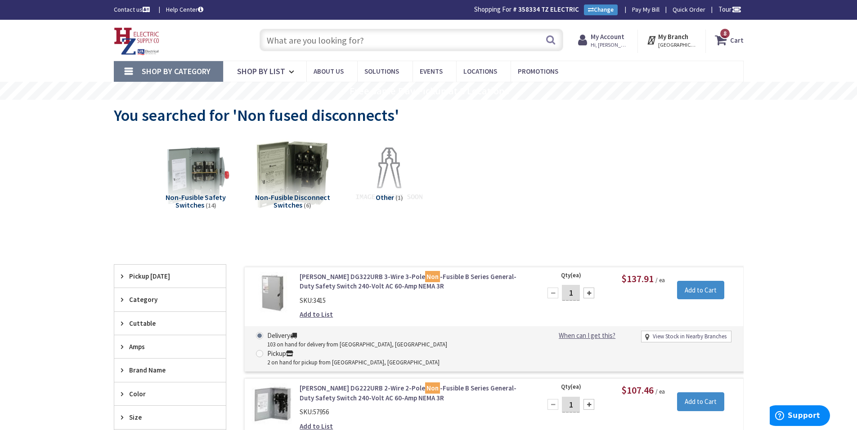
click at [352, 39] on input "text" at bounding box center [410, 40] width 303 height 22
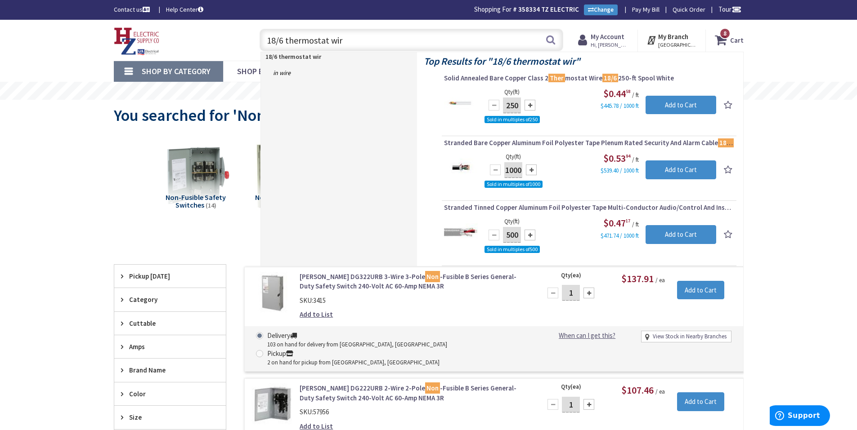
type input "18/6 thermostat wire"
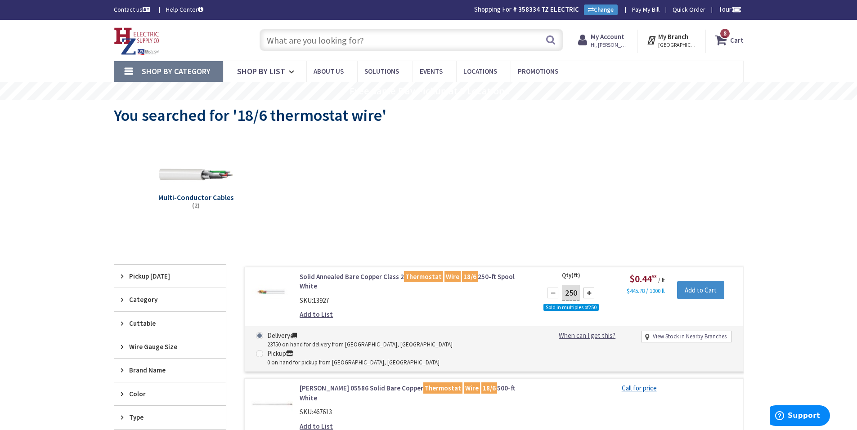
click at [320, 39] on input "text" at bounding box center [410, 40] width 303 height 22
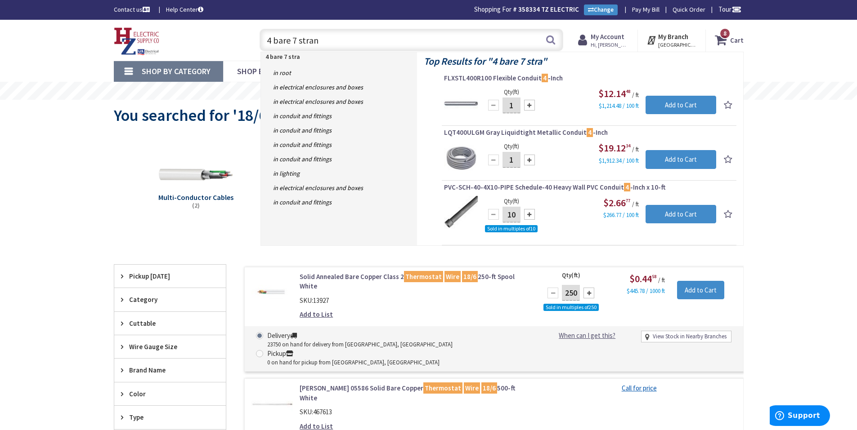
type input "4 bare 7 strand"
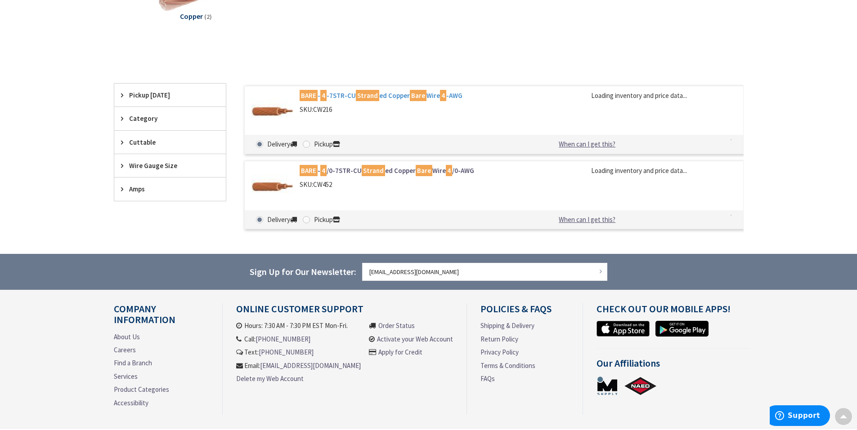
scroll to position [181, 0]
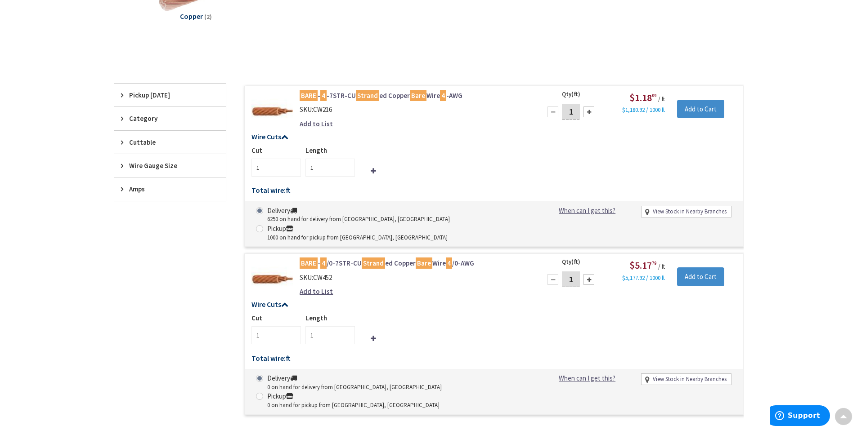
click at [406, 95] on link "BARE - 4 -7STR-CU Strand ed Copper Bare Wire 4 -AWG" at bounding box center [413, 95] width 229 height 9
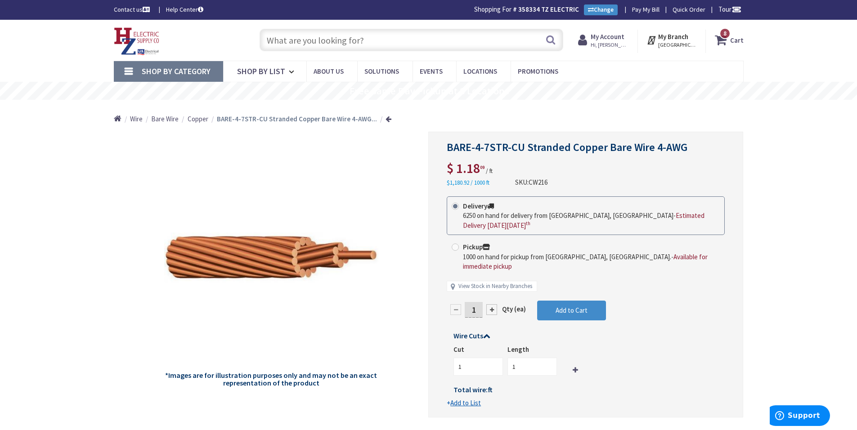
drag, startPoint x: 479, startPoint y: 301, endPoint x: 459, endPoint y: 301, distance: 20.7
click at [459, 301] on div "1" at bounding box center [473, 310] width 54 height 18
type input "200"
click at [585, 299] on form "This product is Discontinued Delivery 6250 on hand for delivery from [GEOGRAPHI…" at bounding box center [585, 302] width 278 height 212
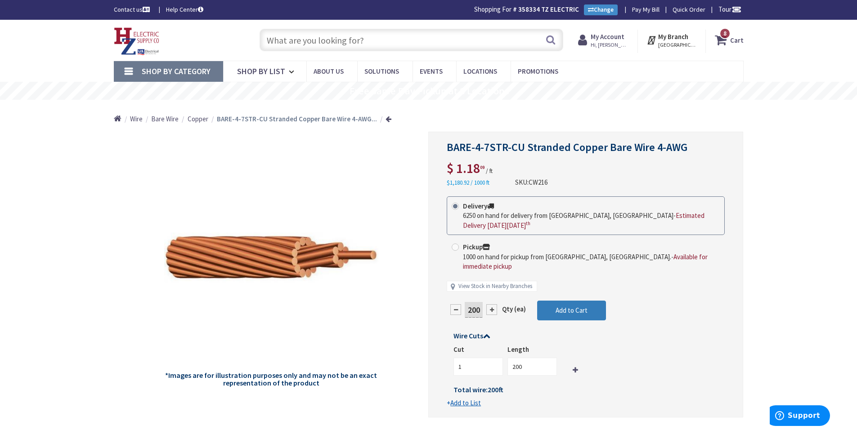
click at [570, 309] on button "Add to Cart" at bounding box center [571, 311] width 69 height 20
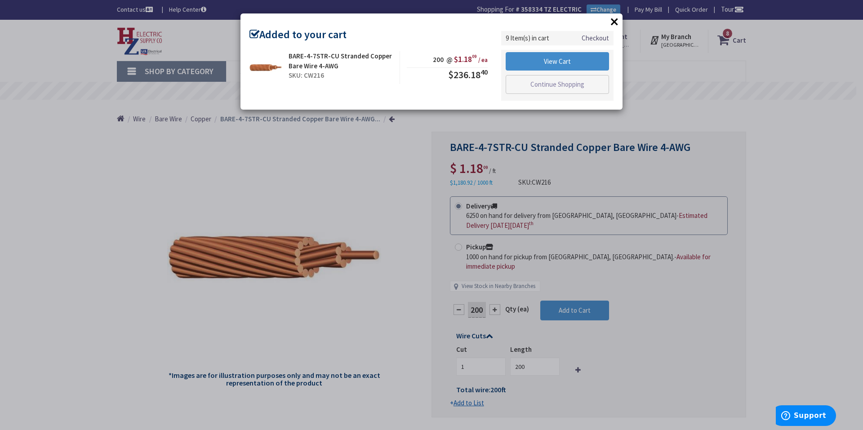
click at [609, 24] on button "×" at bounding box center [614, 21] width 13 height 13
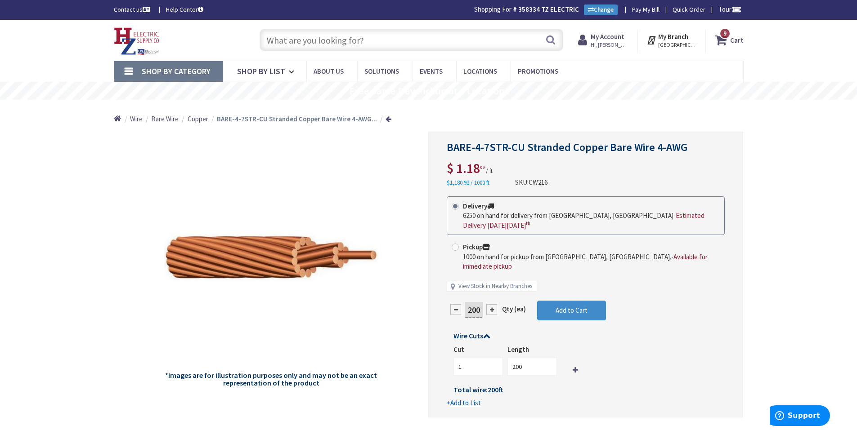
click at [724, 45] on icon at bounding box center [721, 40] width 15 height 16
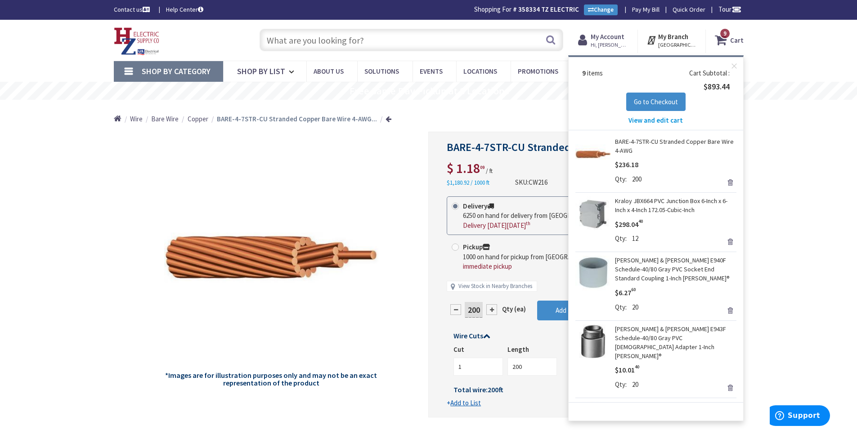
click at [651, 121] on span "View and edit cart" at bounding box center [655, 120] width 54 height 9
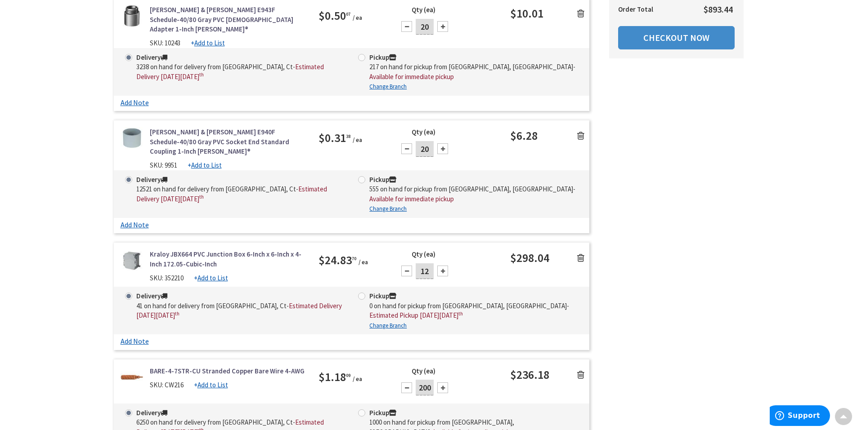
scroll to position [809, 0]
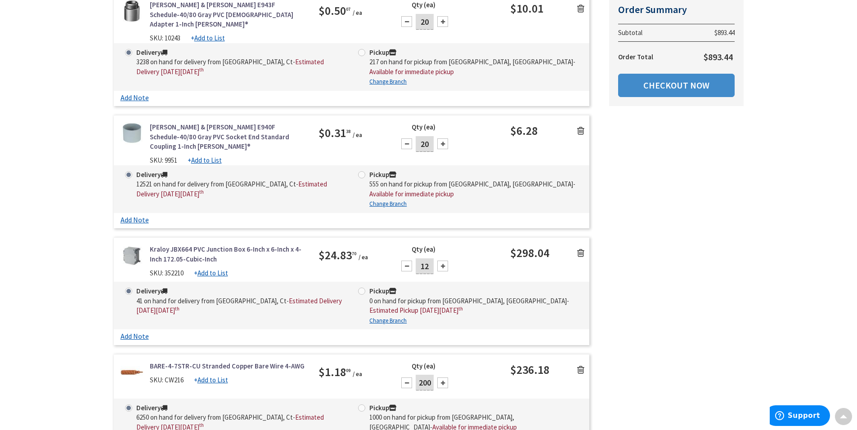
drag, startPoint x: 433, startPoint y: 187, endPoint x: 414, endPoint y: 186, distance: 19.4
click at [414, 257] on div "12" at bounding box center [424, 266] width 54 height 18
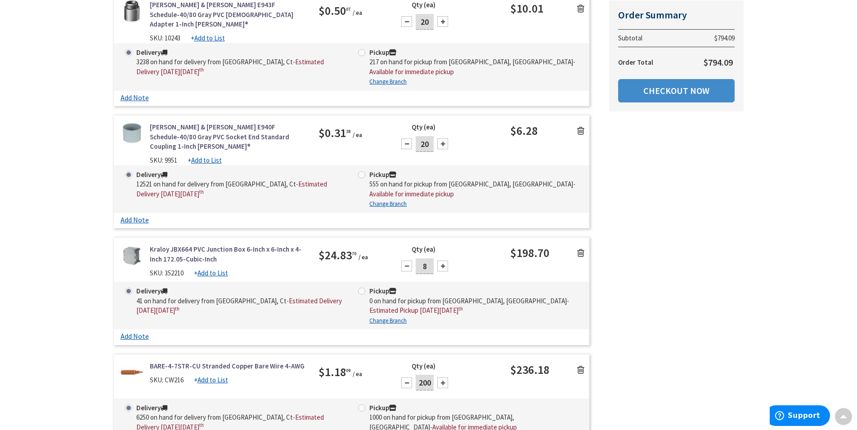
drag, startPoint x: 430, startPoint y: 178, endPoint x: 401, endPoint y: 181, distance: 29.4
click at [401, 257] on div "8" at bounding box center [424, 266] width 54 height 18
type input "6"
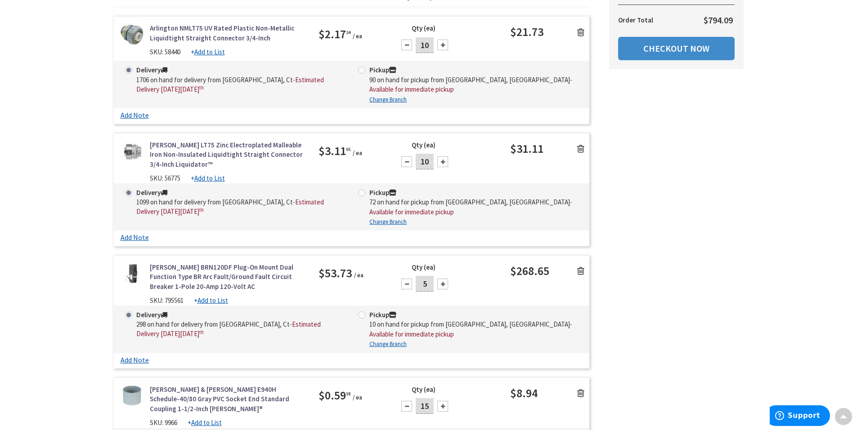
scroll to position [0, 0]
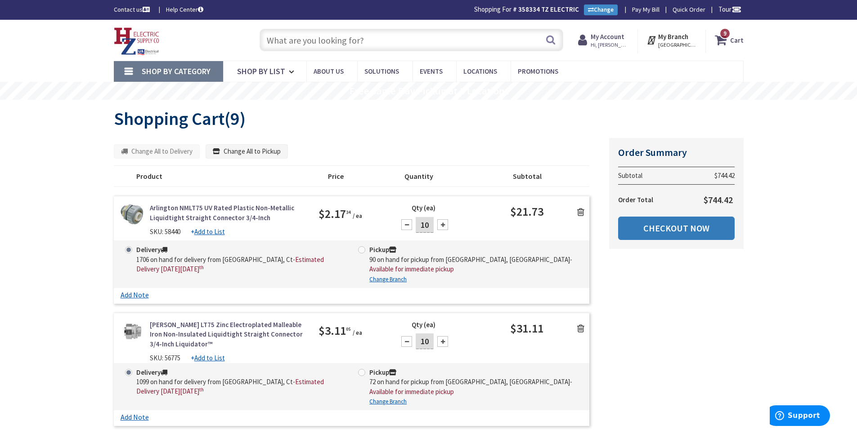
click at [696, 229] on link "Checkout Now" at bounding box center [676, 228] width 116 height 23
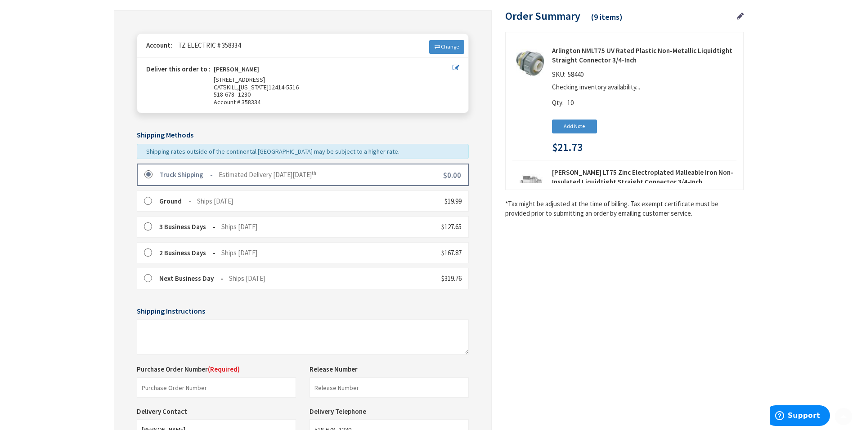
scroll to position [180, 0]
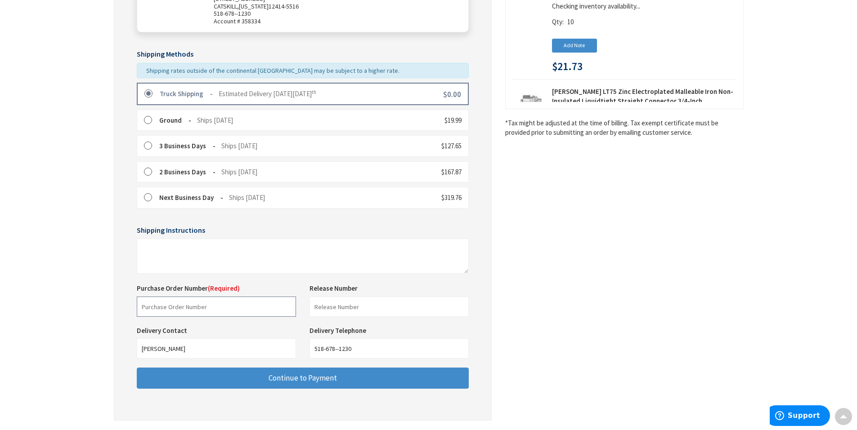
click at [182, 305] on input "text" at bounding box center [216, 307] width 159 height 20
type input "Shop Stock"
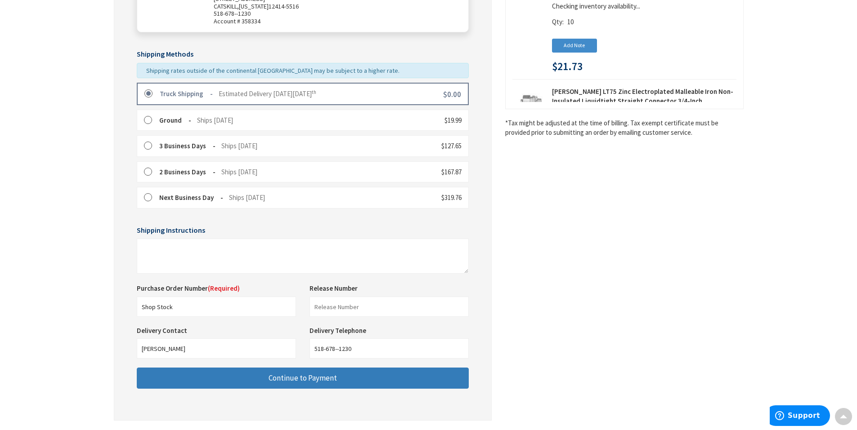
click at [184, 371] on button "Continue to Payment" at bounding box center [303, 378] width 332 height 21
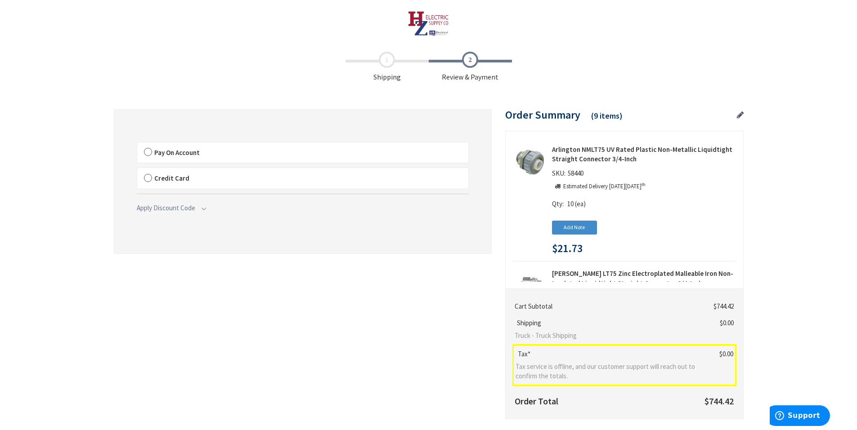
click at [433, 153] on label "Pay On Account" at bounding box center [302, 153] width 331 height 21
click at [137, 144] on input "Pay On Account" at bounding box center [137, 144] width 0 height 0
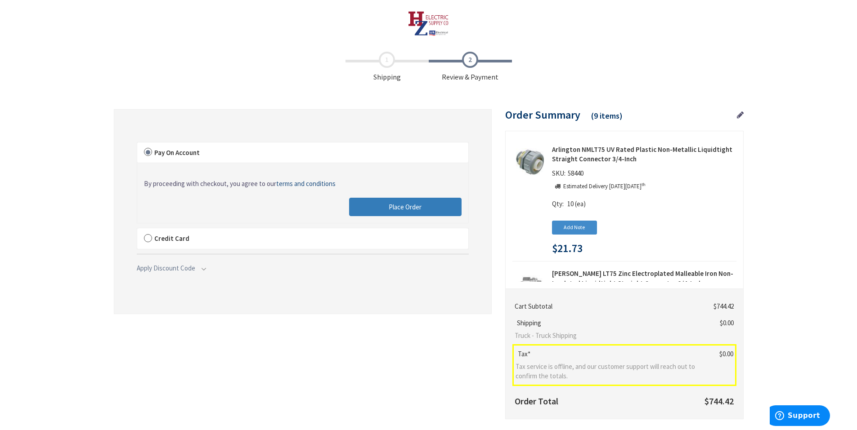
click at [401, 204] on span "Place Order" at bounding box center [404, 207] width 33 height 9
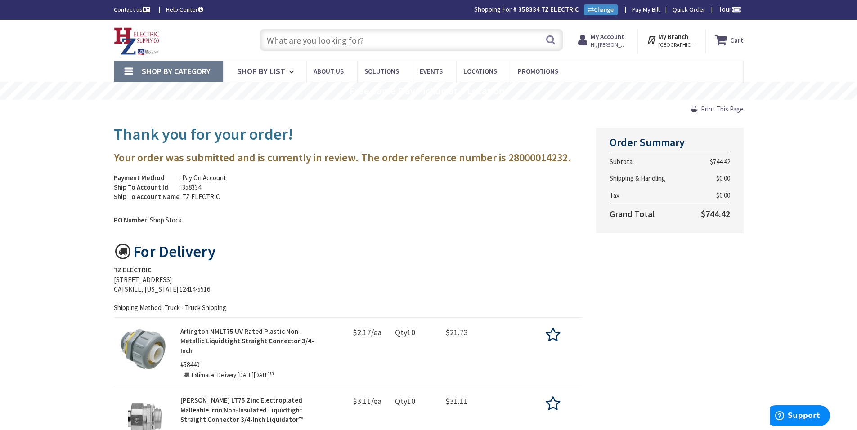
click at [378, 22] on div "Skip to Content Toggle Nav Search Cart My Cart Close" at bounding box center [428, 40] width 674 height 41
click at [379, 32] on input "text" at bounding box center [410, 40] width 303 height 22
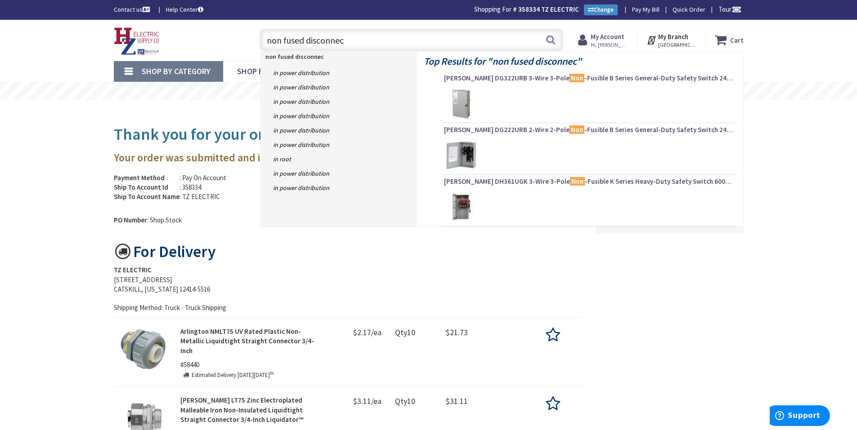
type input "non fused disconnect"
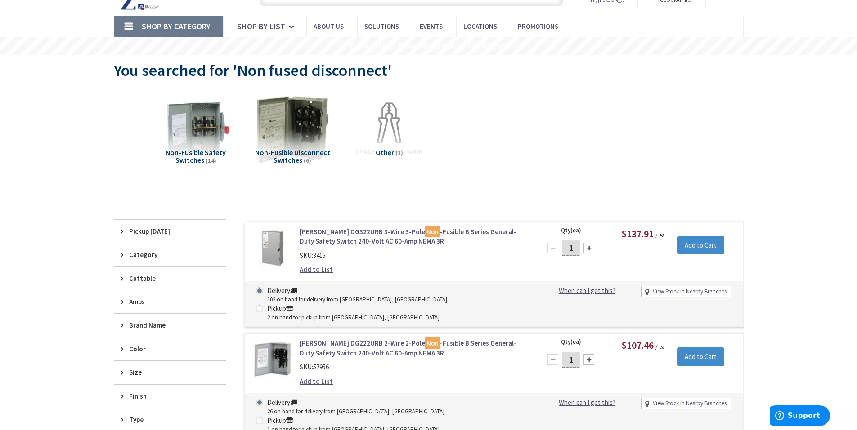
scroll to position [136, 0]
